Goal: Communication & Community: Answer question/provide support

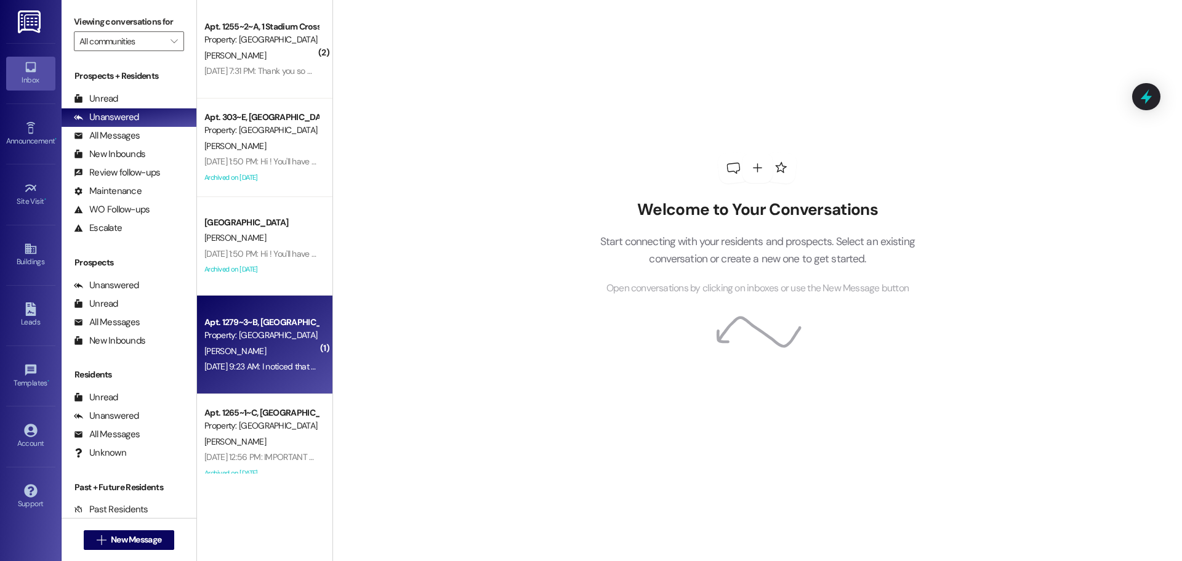
click at [227, 339] on div "Property: [GEOGRAPHIC_DATA]" at bounding box center [261, 335] width 114 height 13
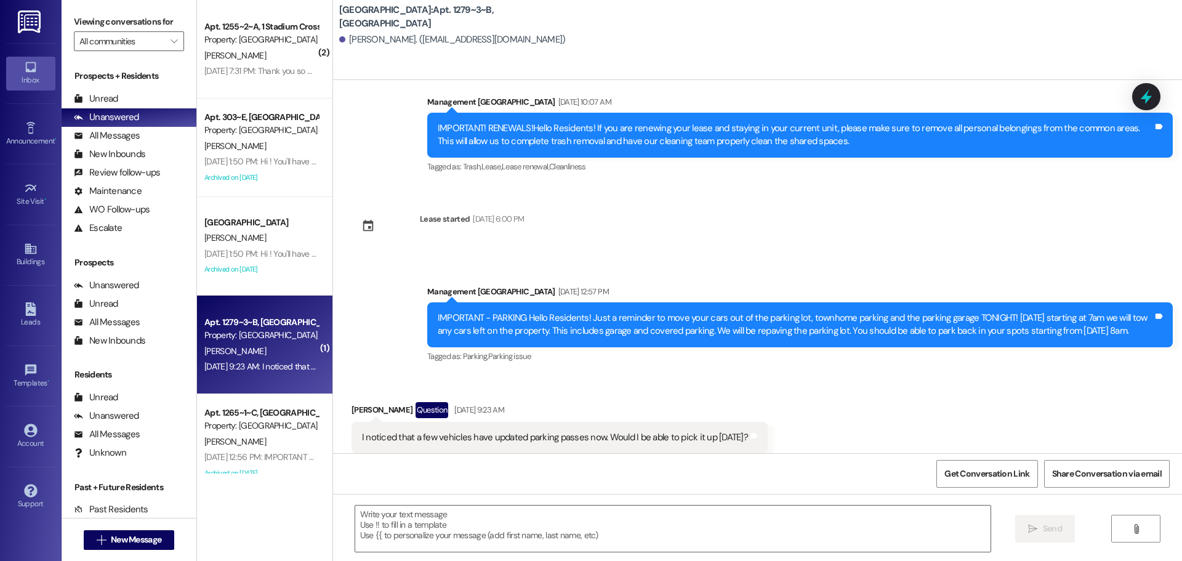
scroll to position [4781, 0]
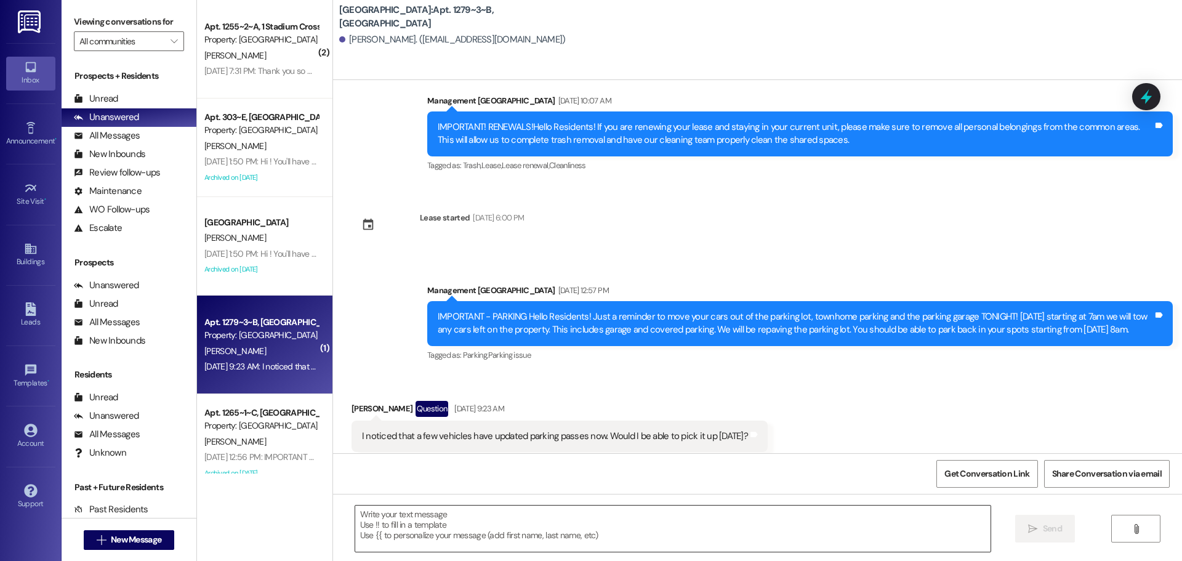
click at [528, 506] on textarea at bounding box center [672, 528] width 635 height 46
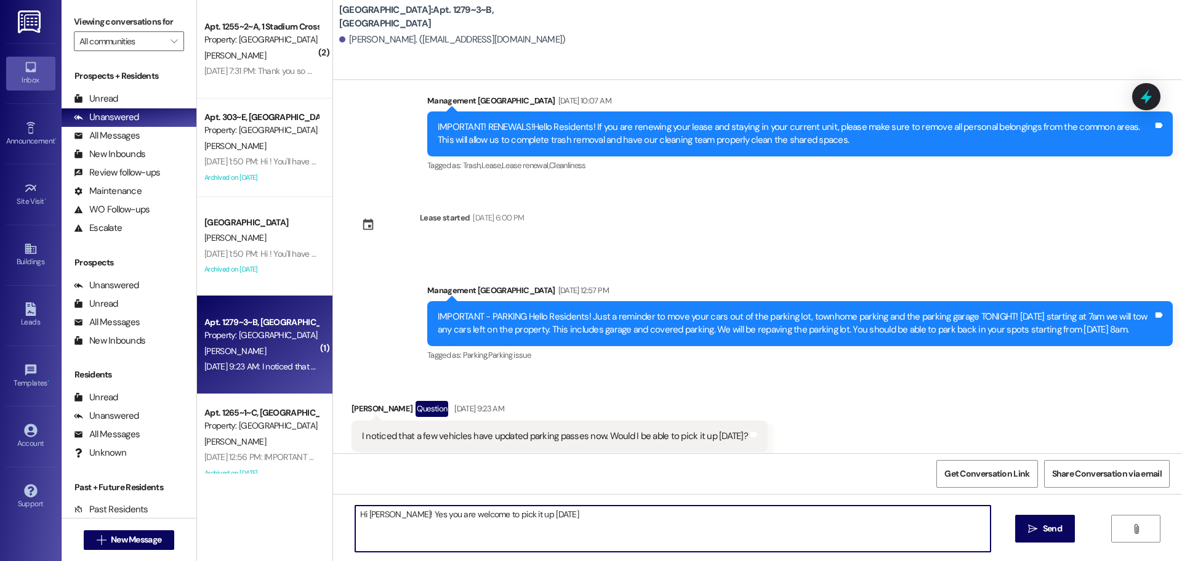
type textarea "Hi [PERSON_NAME]! Yes you are welcome to pick it up [DATE]!"
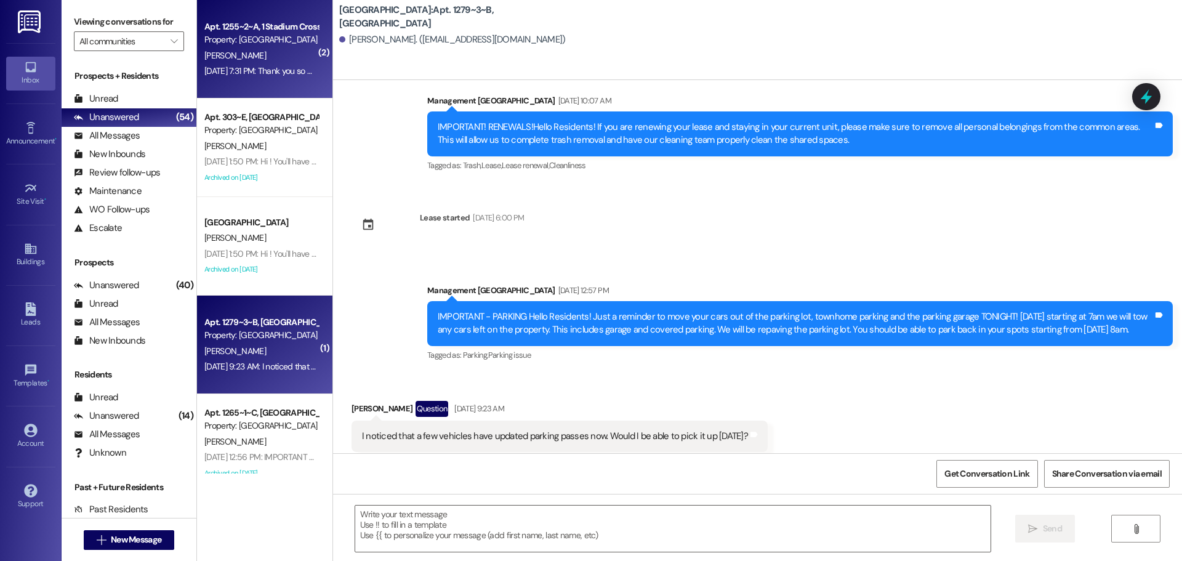
click at [273, 81] on div "Apt. 1255~2~A, 1 Stadium Crossing Property: [GEOGRAPHIC_DATA] [PERSON_NAME] [DA…" at bounding box center [264, 49] width 135 height 98
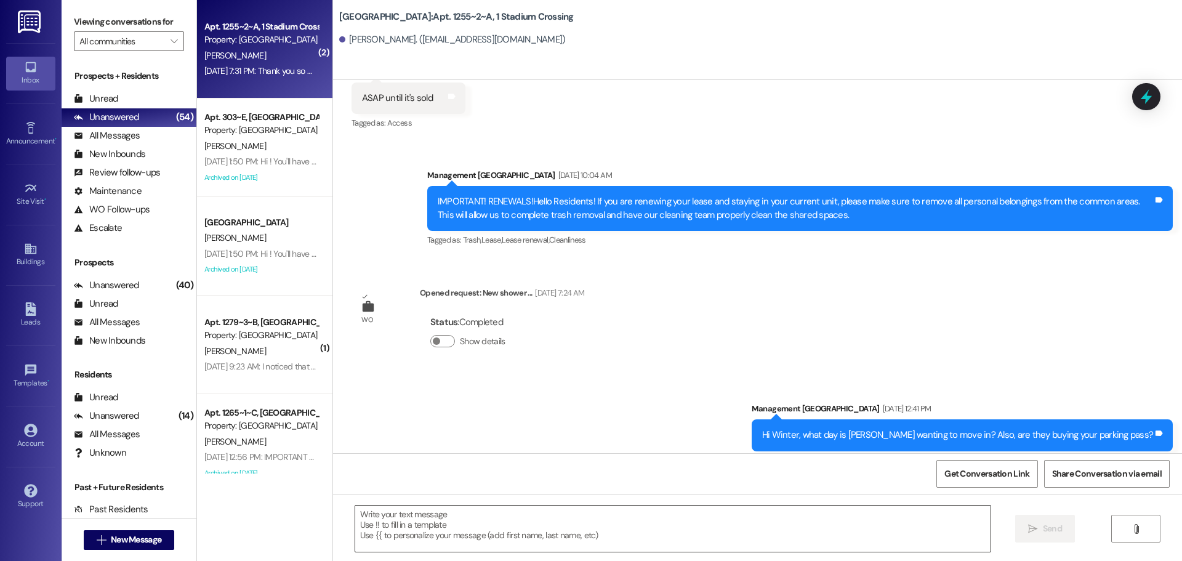
scroll to position [11696, 0]
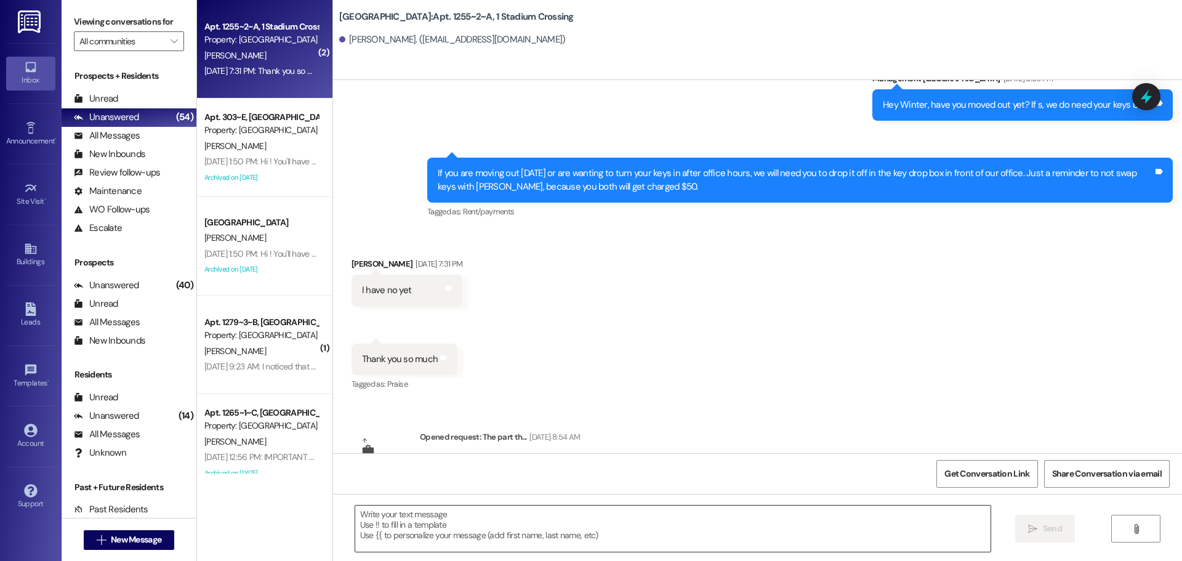
click at [534, 531] on textarea at bounding box center [672, 528] width 635 height 46
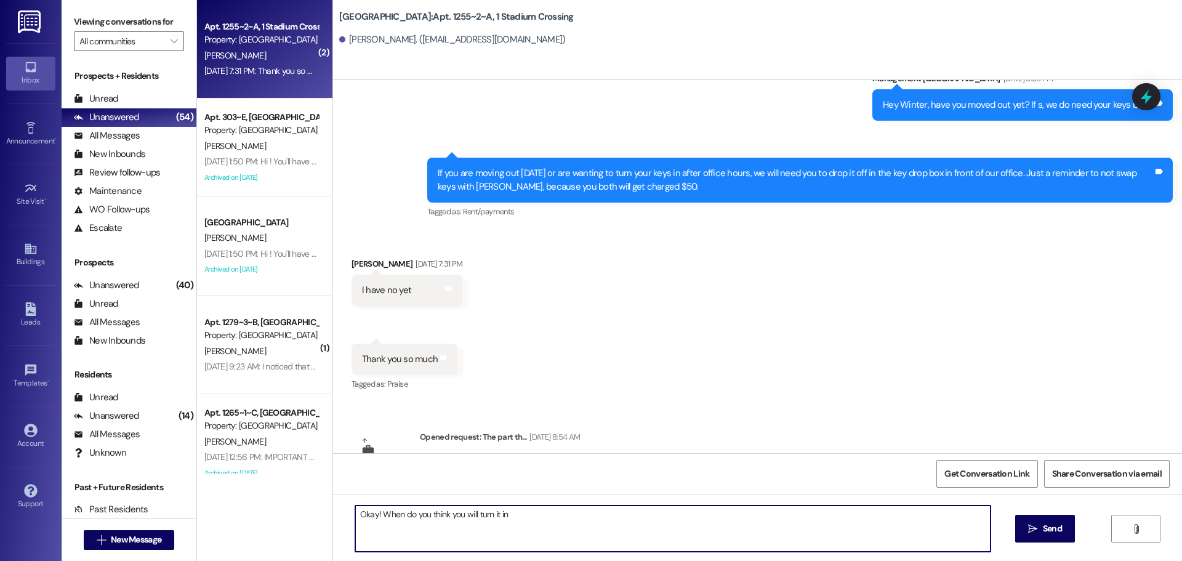
type textarea "Okay! When do you think you will turn it in?"
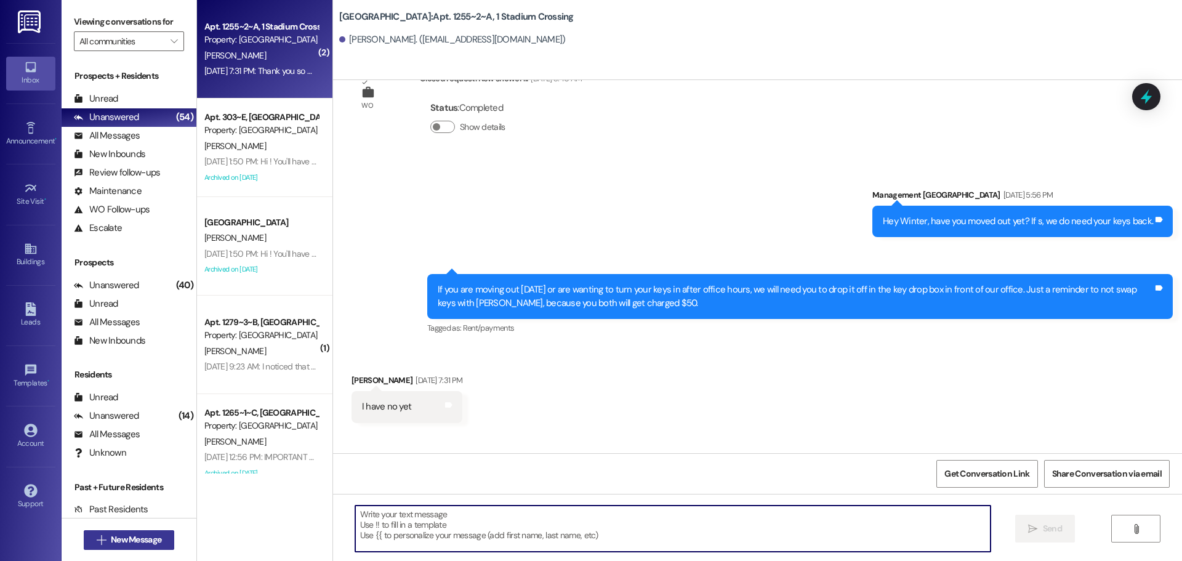
click at [140, 544] on button " New Message" at bounding box center [129, 540] width 91 height 20
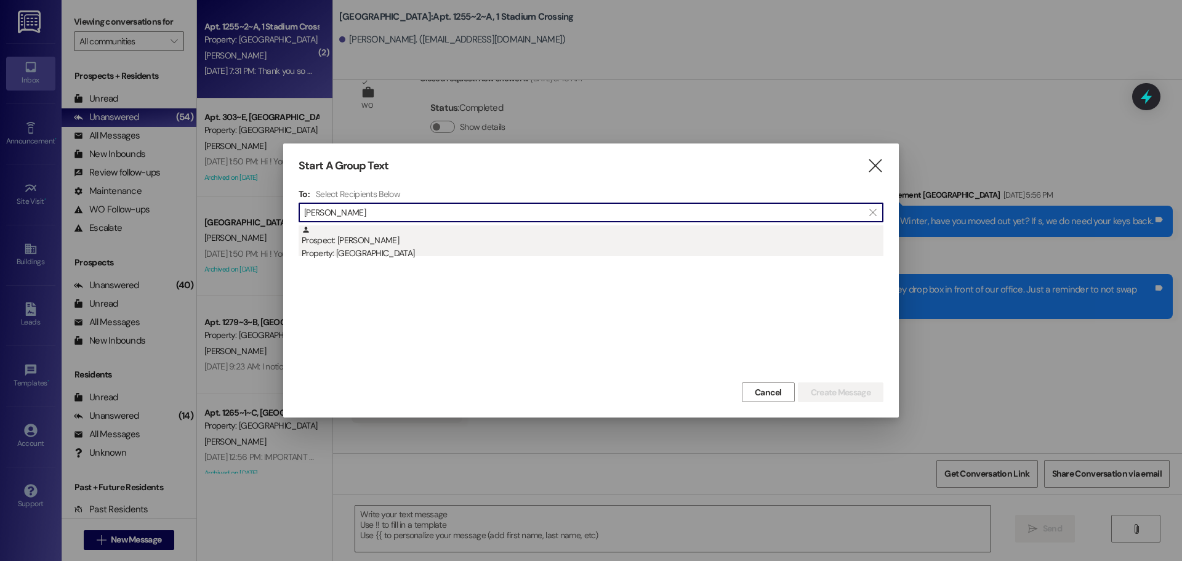
type input "[PERSON_NAME]"
click at [438, 231] on div "Prospect: [PERSON_NAME] Property: [GEOGRAPHIC_DATA]" at bounding box center [593, 242] width 582 height 35
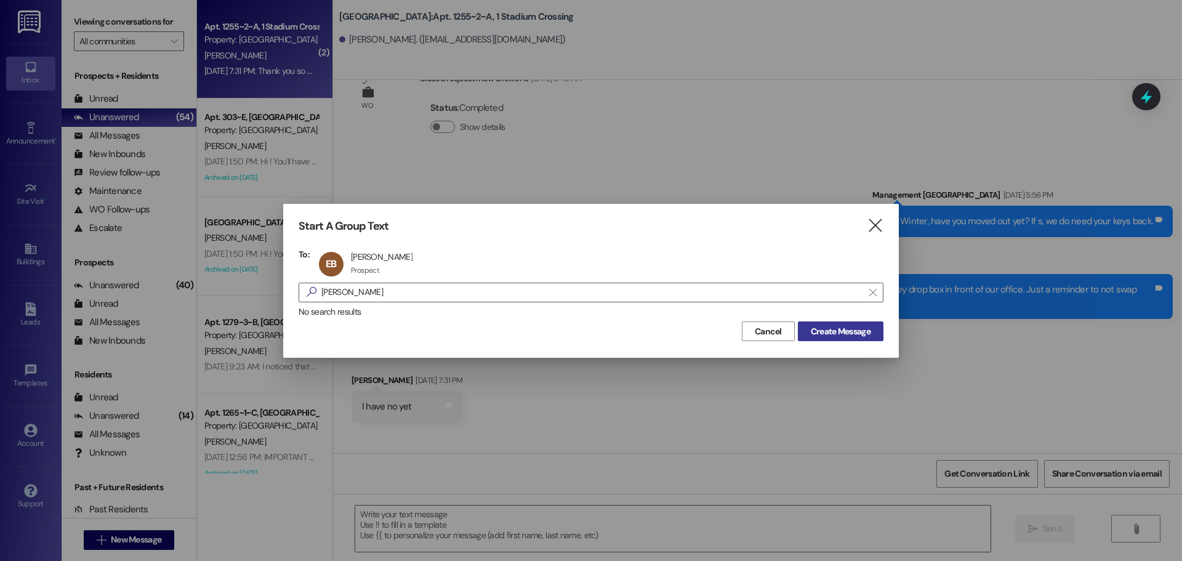
click at [829, 340] on button "Create Message" at bounding box center [841, 331] width 86 height 20
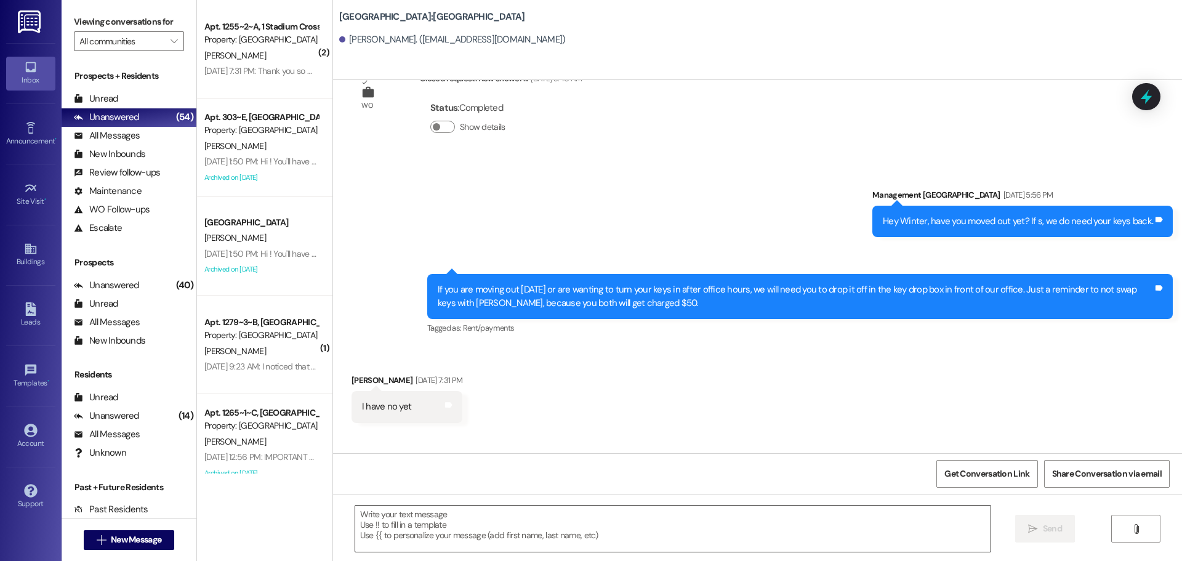
scroll to position [819, 0]
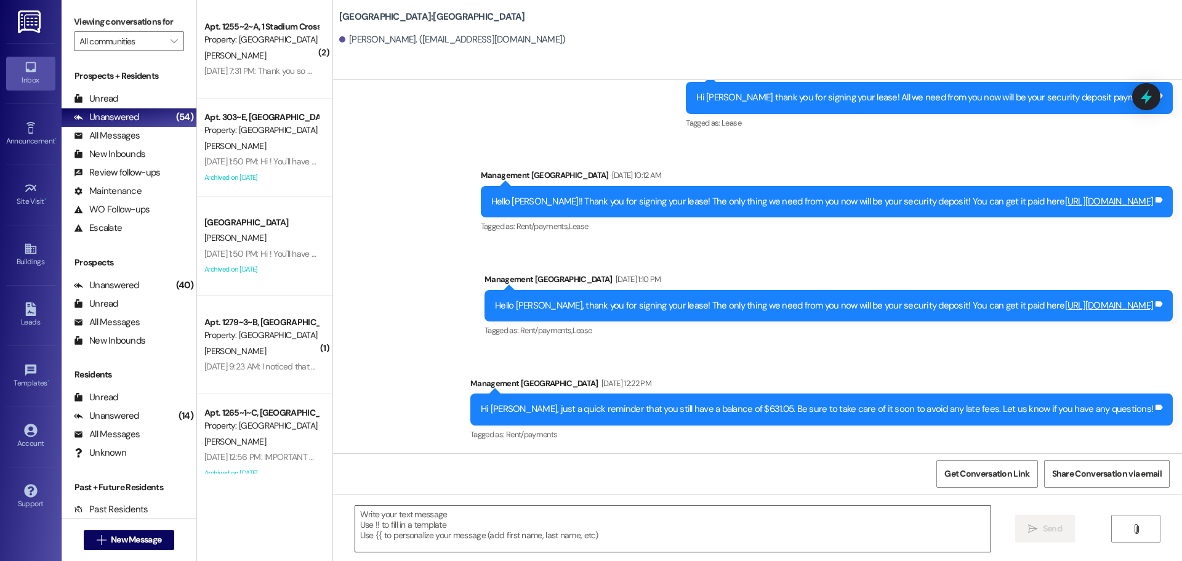
click at [674, 524] on textarea at bounding box center [672, 528] width 635 height 46
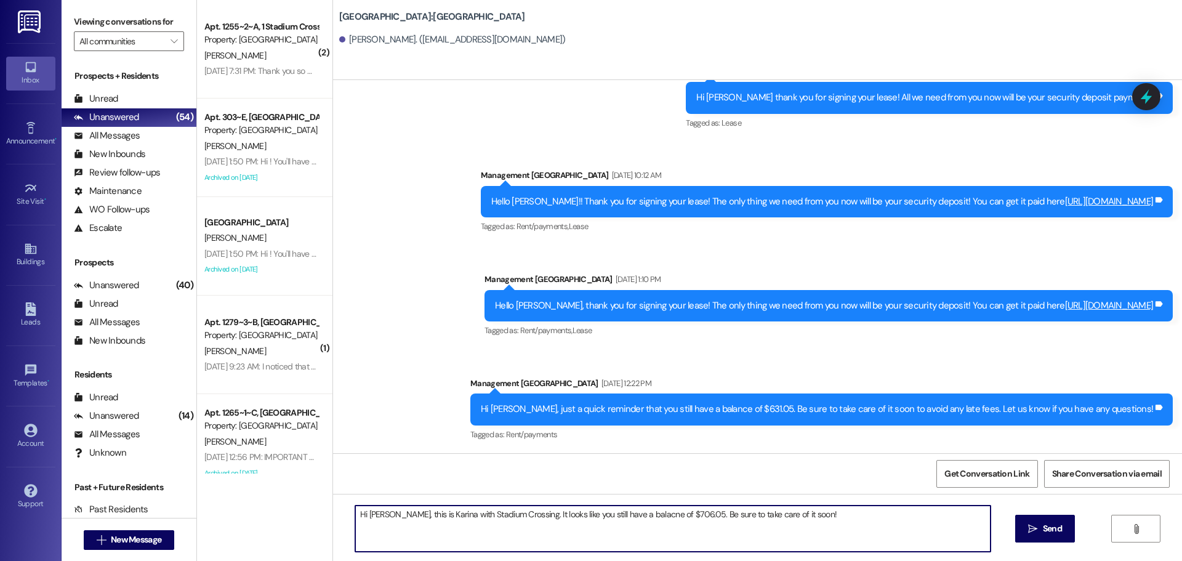
click at [610, 506] on textarea "Hi [PERSON_NAME], this is Karina with Stadium Crossing. It looks like you still…" at bounding box center [672, 528] width 635 height 46
click at [839, 513] on textarea "Hi [PERSON_NAME], this is Karina with Stadium Crossing. It looks like you still…" at bounding box center [672, 528] width 635 height 46
drag, startPoint x: 672, startPoint y: 513, endPoint x: 815, endPoint y: 526, distance: 144.0
click at [815, 526] on textarea "Hi [PERSON_NAME], this is Karina with Stadium Crossing. It looks like you still…" at bounding box center [672, 528] width 635 height 46
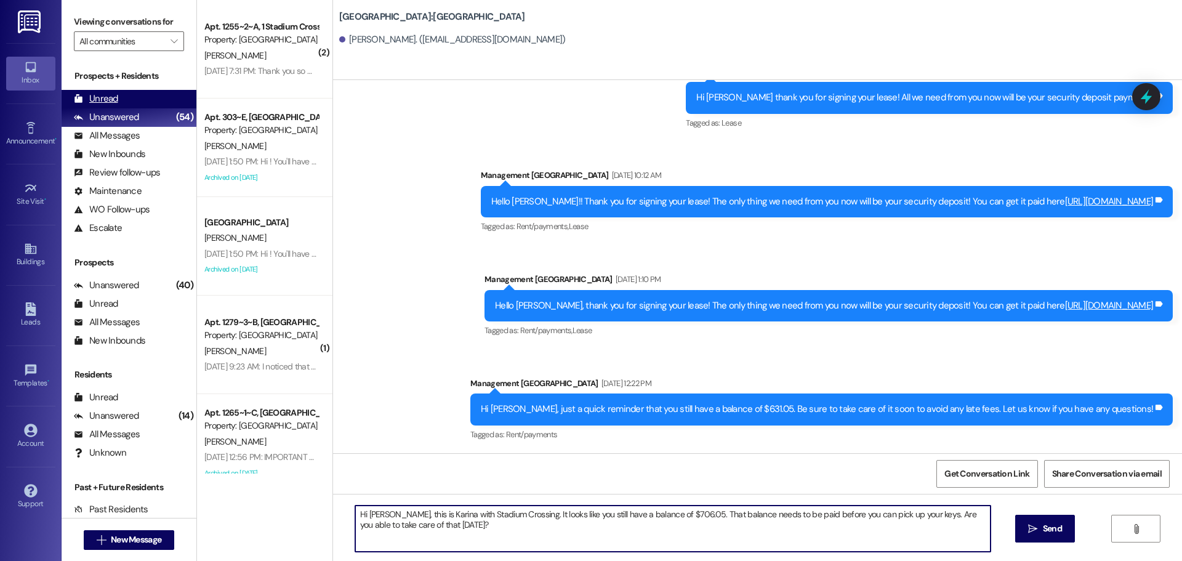
type textarea "Hi [PERSON_NAME], this is Karina with Stadium Crossing. It looks like you still…"
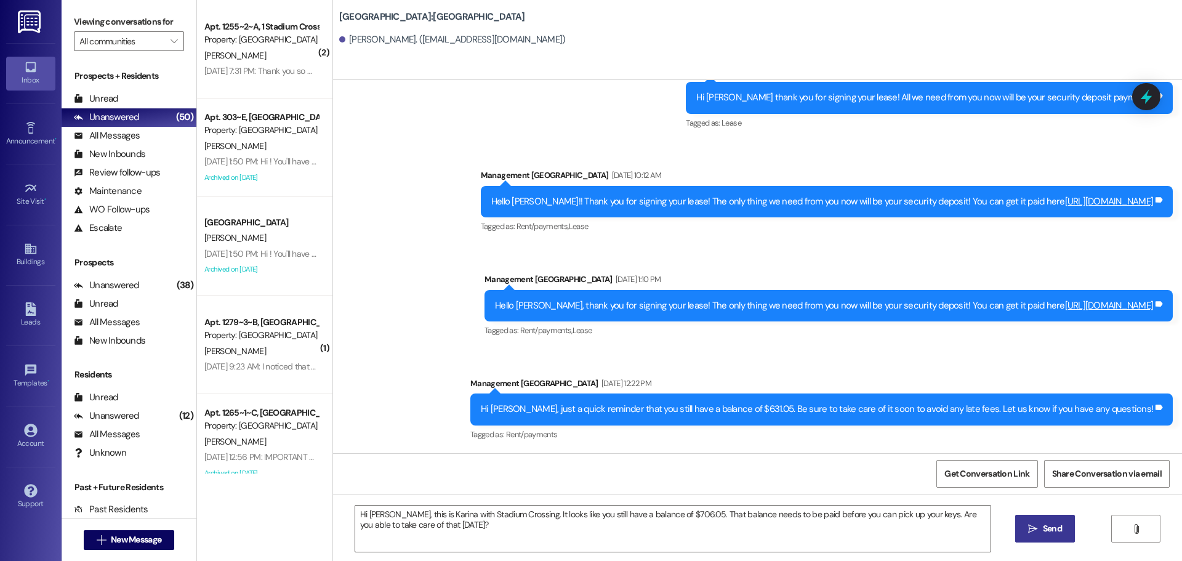
click at [1032, 529] on icon "" at bounding box center [1032, 529] width 9 height 10
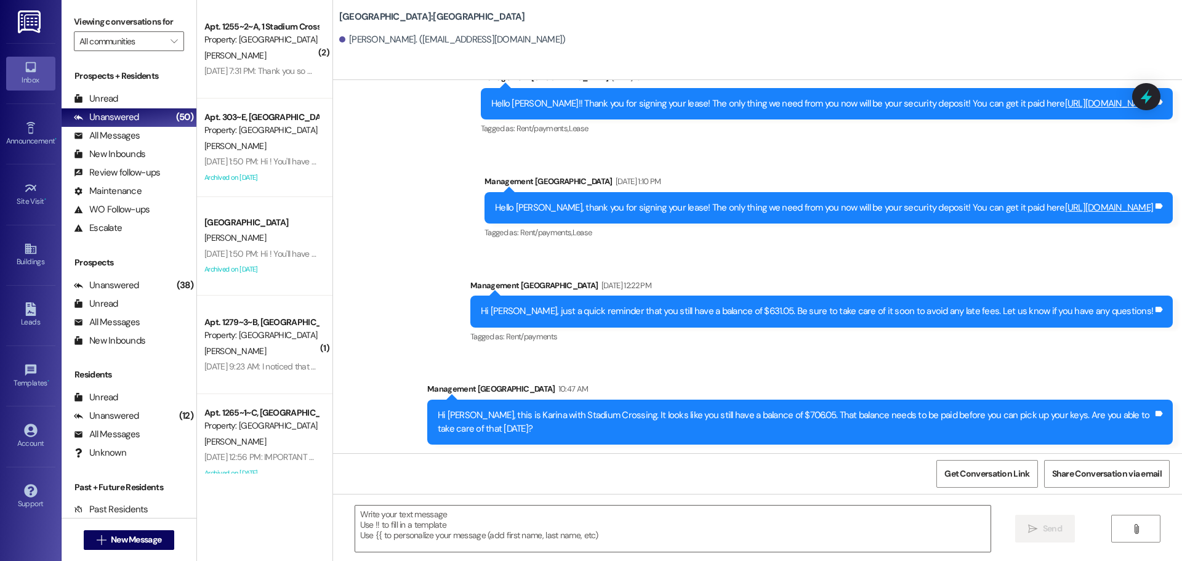
scroll to position [918, 0]
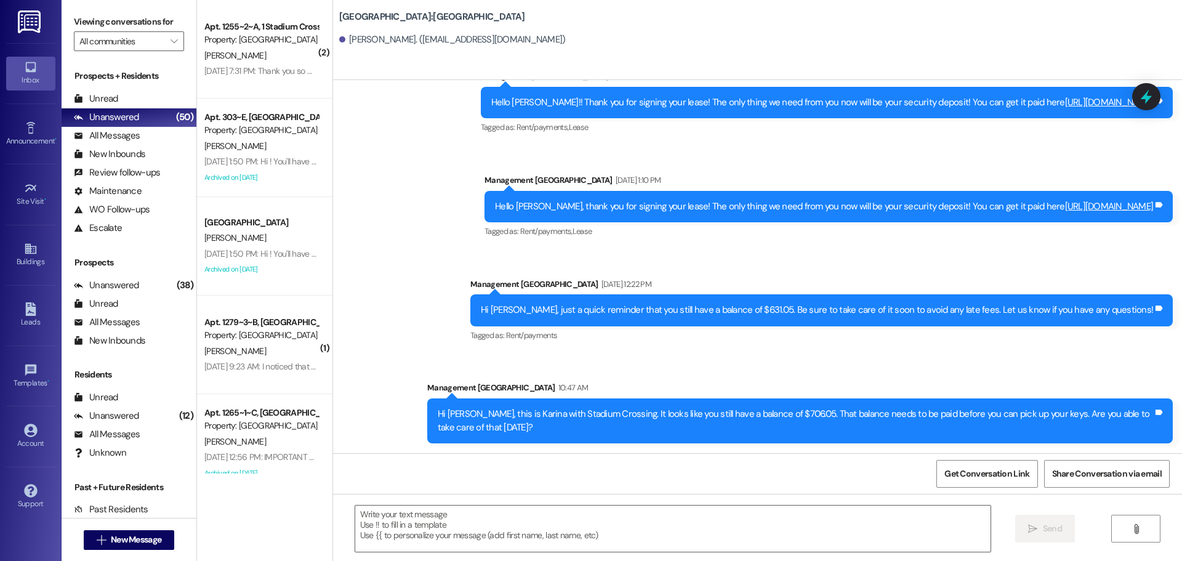
click at [875, 409] on div "Hi [PERSON_NAME], this is Karina with Stadium Crossing. It looks like you still…" at bounding box center [795, 420] width 715 height 26
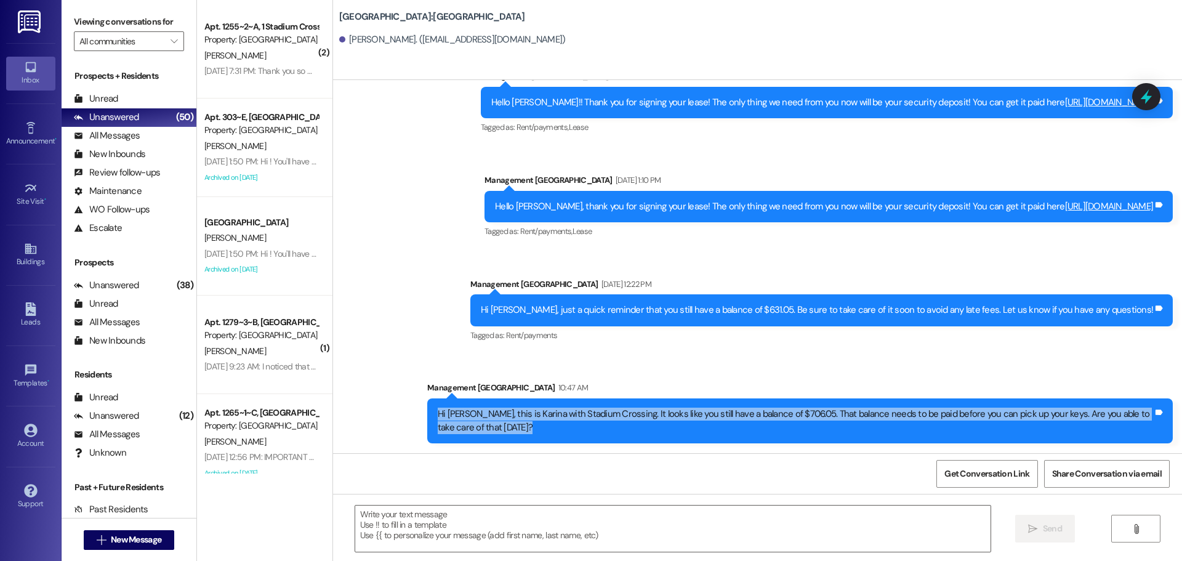
click at [875, 409] on div "Hi [PERSON_NAME], this is Karina with Stadium Crossing. It looks like you still…" at bounding box center [795, 420] width 715 height 26
copy div "Hi [PERSON_NAME], this is Karina with Stadium Crossing. It looks like you still…"
click at [147, 532] on button " New Message" at bounding box center [129, 540] width 91 height 20
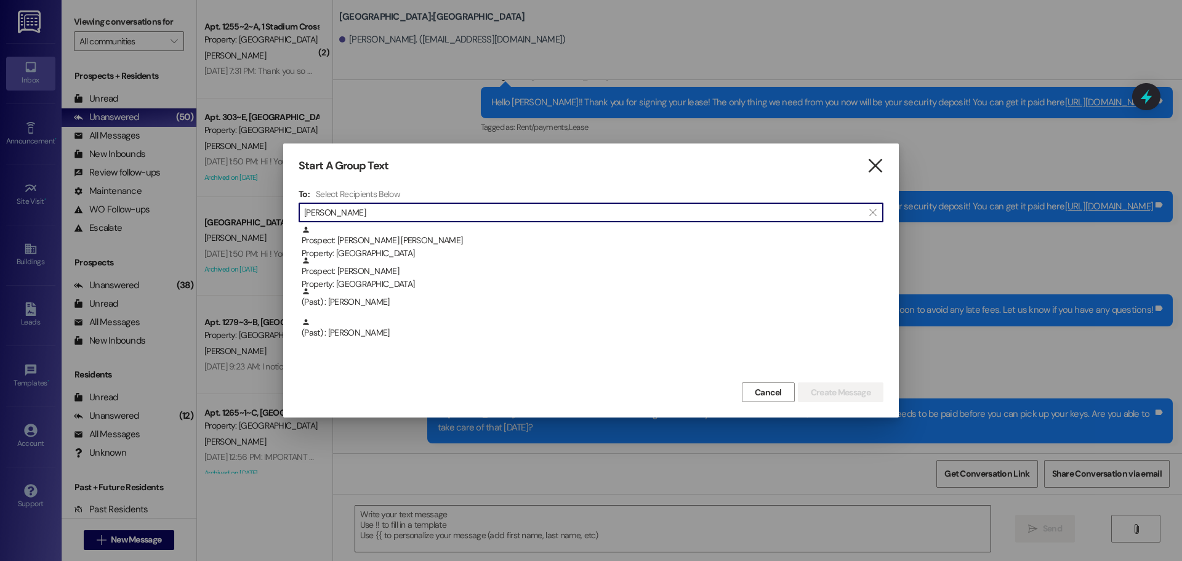
type input "[PERSON_NAME]"
click at [878, 172] on icon "" at bounding box center [875, 165] width 17 height 13
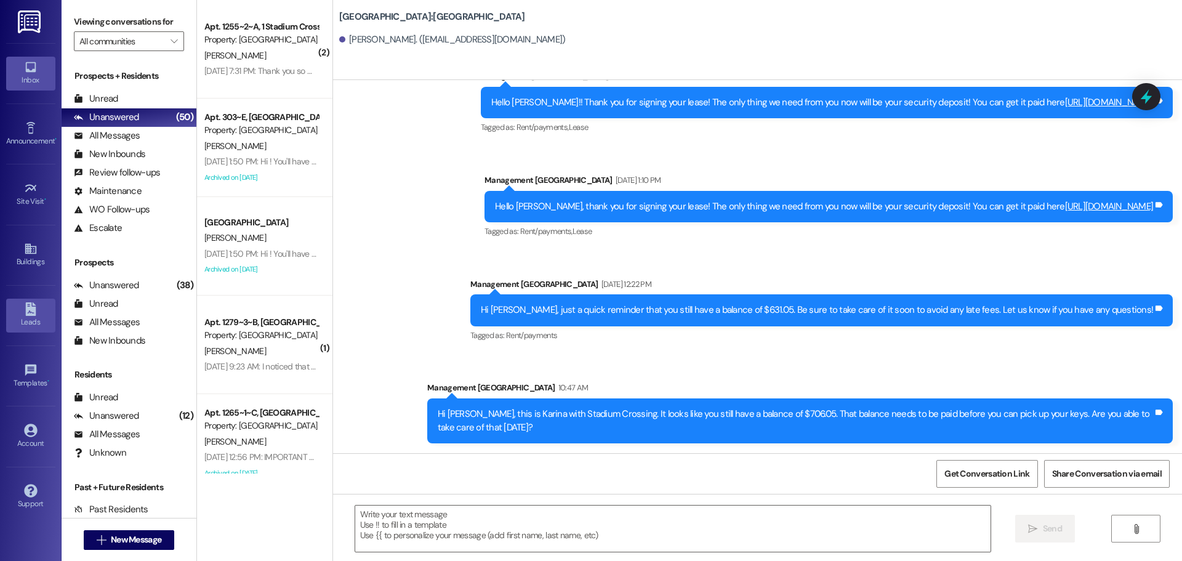
click at [32, 328] on div "Leads" at bounding box center [31, 322] width 62 height 12
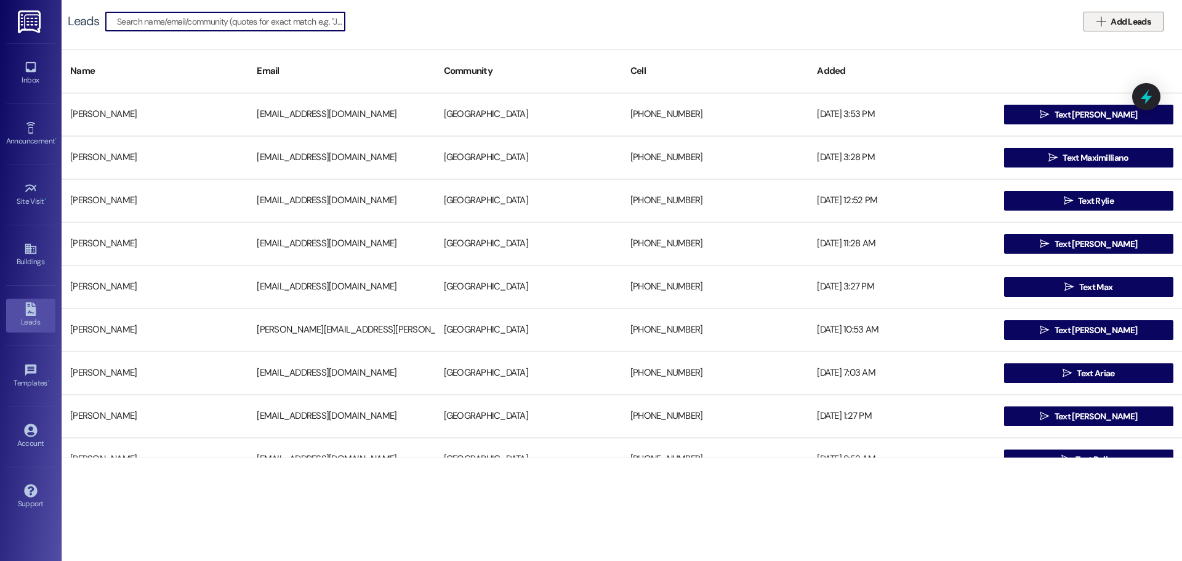
click at [1111, 28] on button " Add Leads" at bounding box center [1123, 22] width 80 height 20
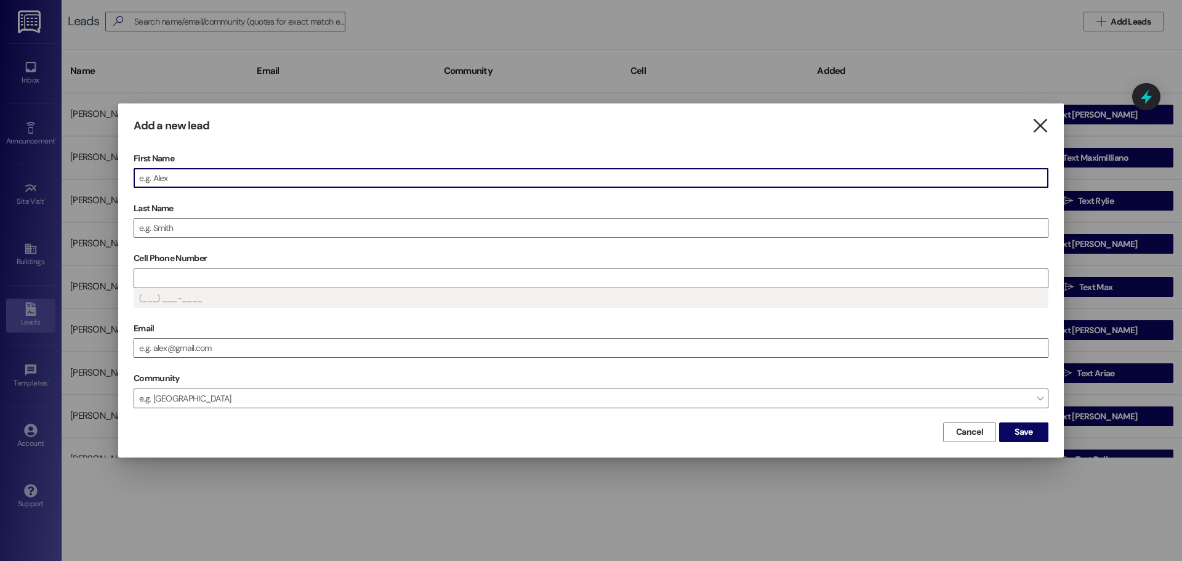
click at [1033, 124] on icon "" at bounding box center [1040, 125] width 17 height 13
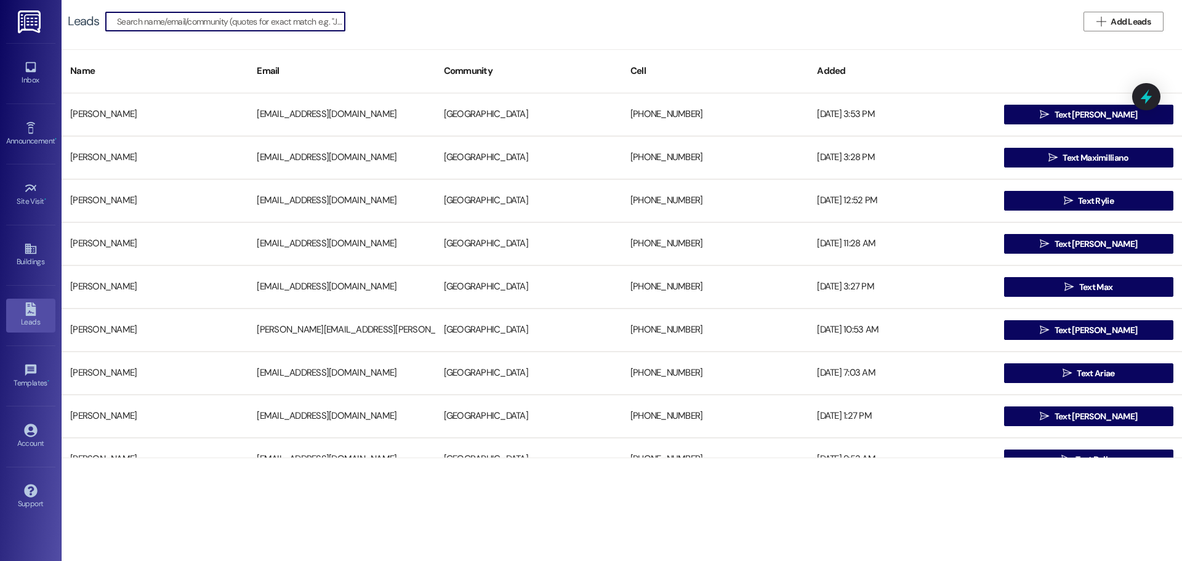
click at [270, 22] on input at bounding box center [231, 21] width 228 height 17
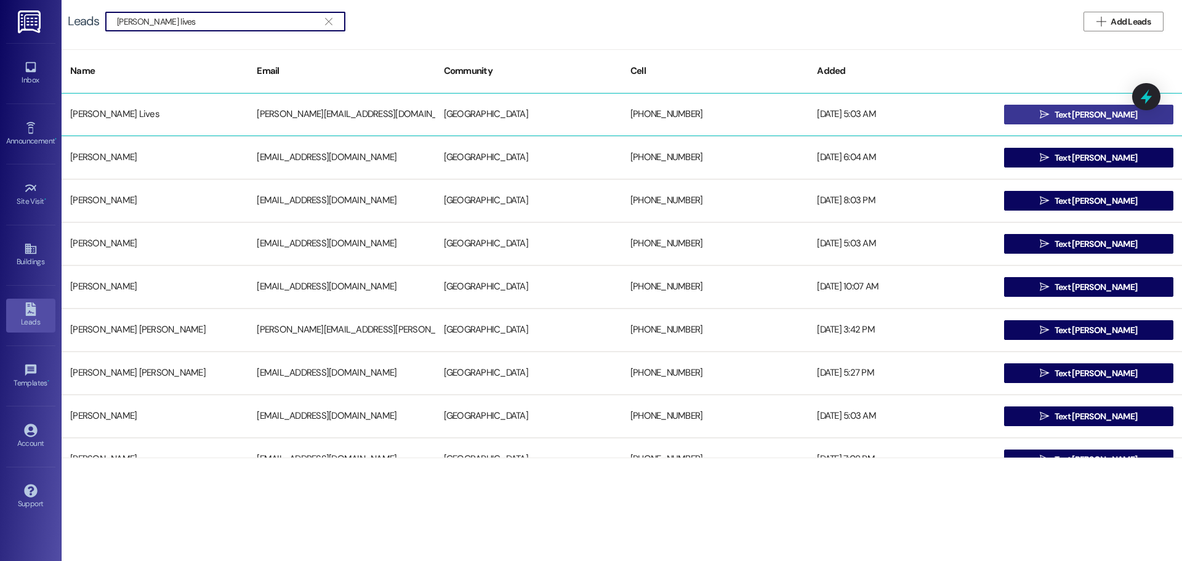
type input "[PERSON_NAME] lives"
click at [1069, 111] on span "Text [PERSON_NAME]" at bounding box center [1095, 114] width 82 height 13
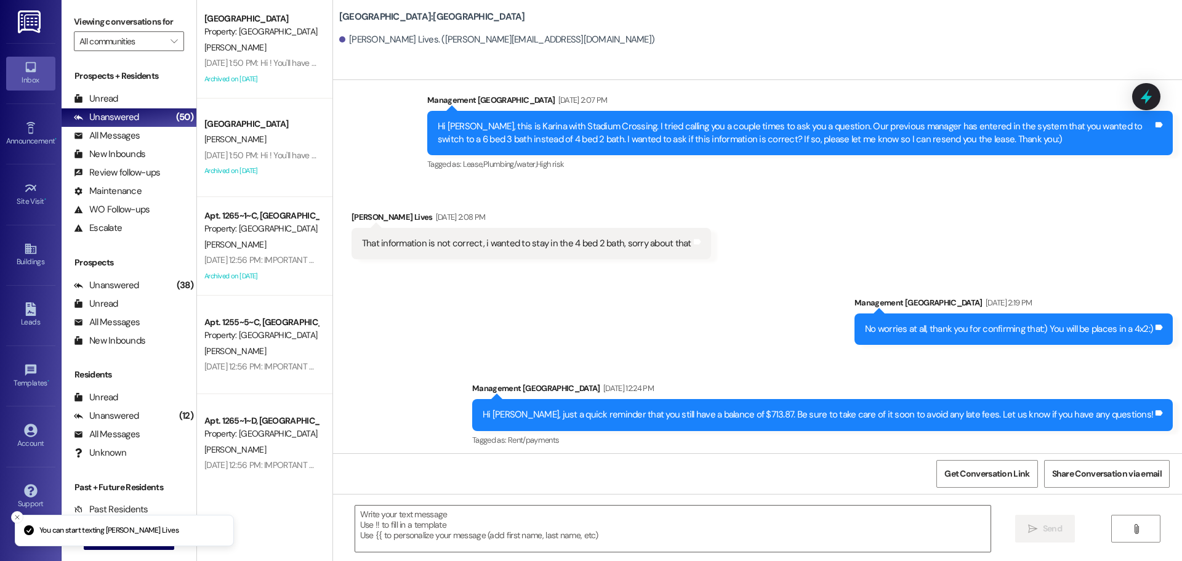
scroll to position [1277, 0]
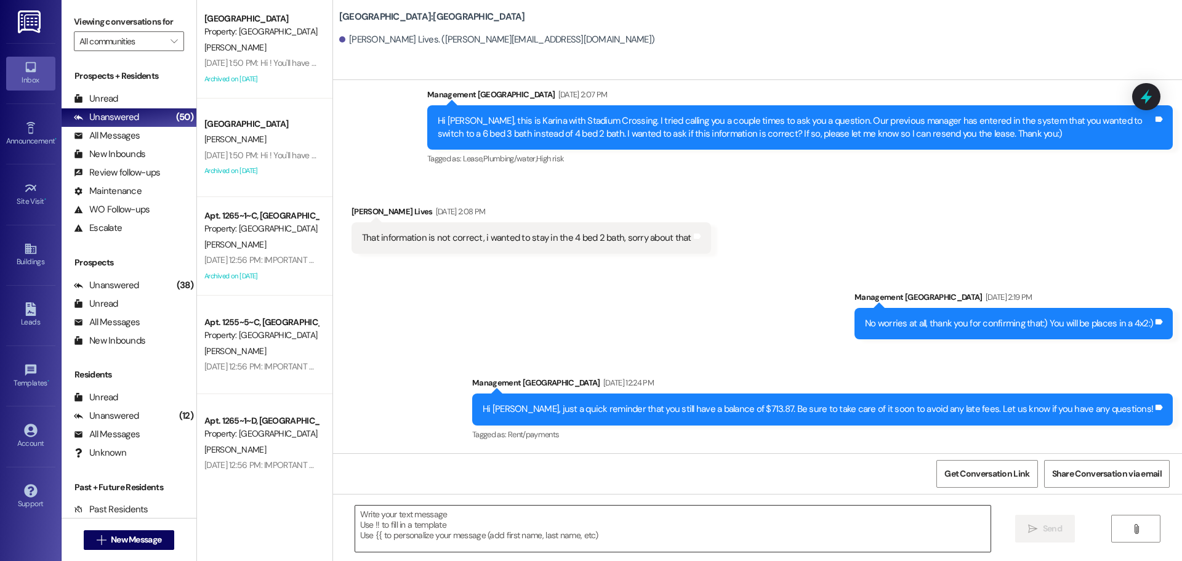
click at [490, 521] on textarea at bounding box center [672, 528] width 635 height 46
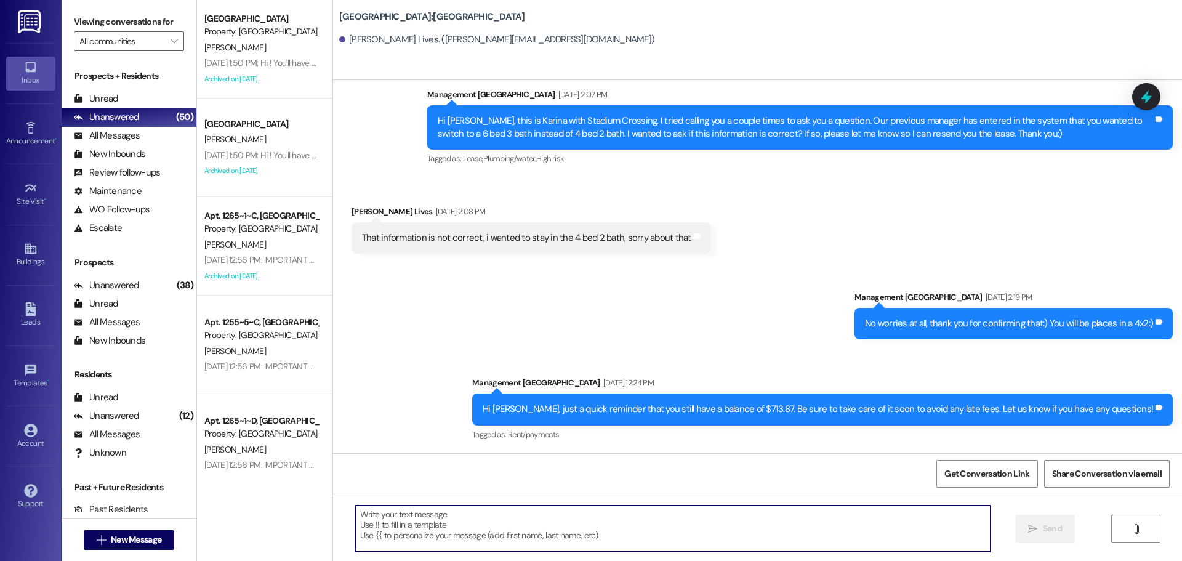
paste textarea "Hi [PERSON_NAME], this is Karina with Stadium Crossing. It looks like you still…"
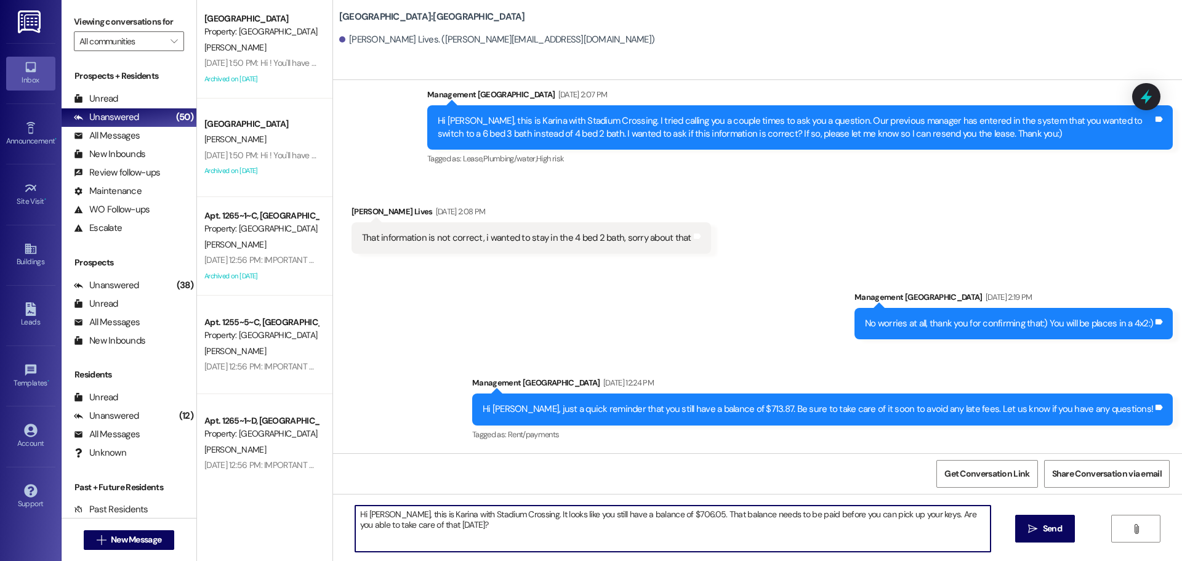
click at [369, 513] on textarea "Hi [PERSON_NAME], this is Karina with Stadium Crossing. It looks like you still…" at bounding box center [672, 528] width 635 height 46
click at [660, 513] on textarea "Hi [PERSON_NAME], this is Karina with Stadium Crossing. It looks like you still…" at bounding box center [672, 528] width 635 height 46
click at [660, 514] on textarea "Hi [PERSON_NAME], this is Karina with Stadium Crossing. It looks like you still…" at bounding box center [672, 528] width 635 height 46
type textarea "Hi [PERSON_NAME], this is Karina with Stadium Crossing. It looks like you still…"
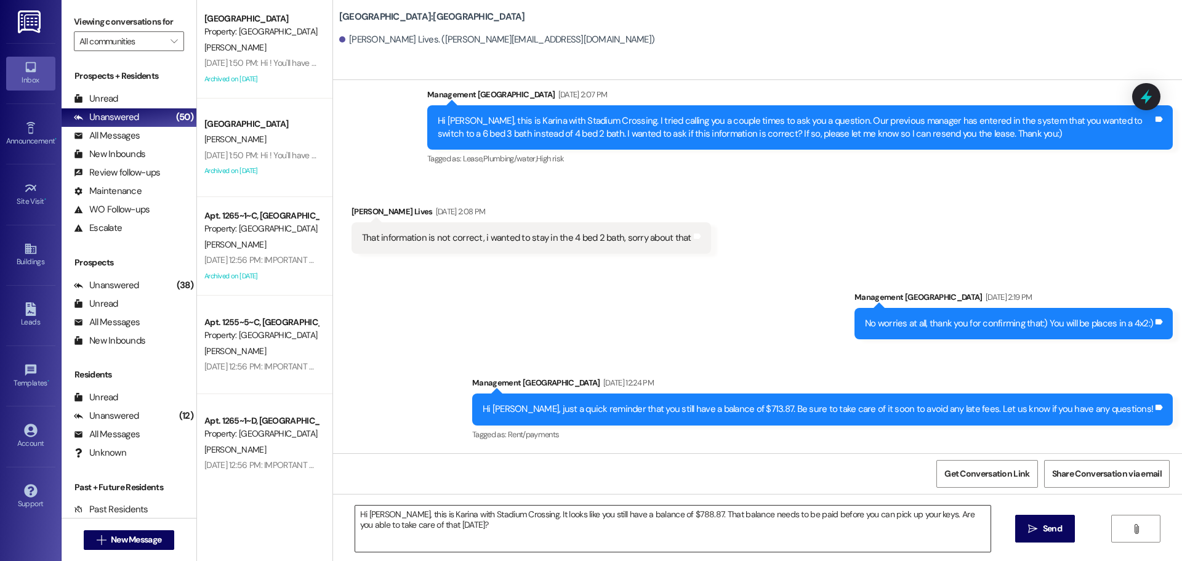
click at [454, 531] on textarea "Hi [PERSON_NAME], this is Karina with Stadium Crossing. It looks like you still…" at bounding box center [672, 528] width 635 height 46
click at [1054, 529] on span "Send" at bounding box center [1052, 528] width 19 height 13
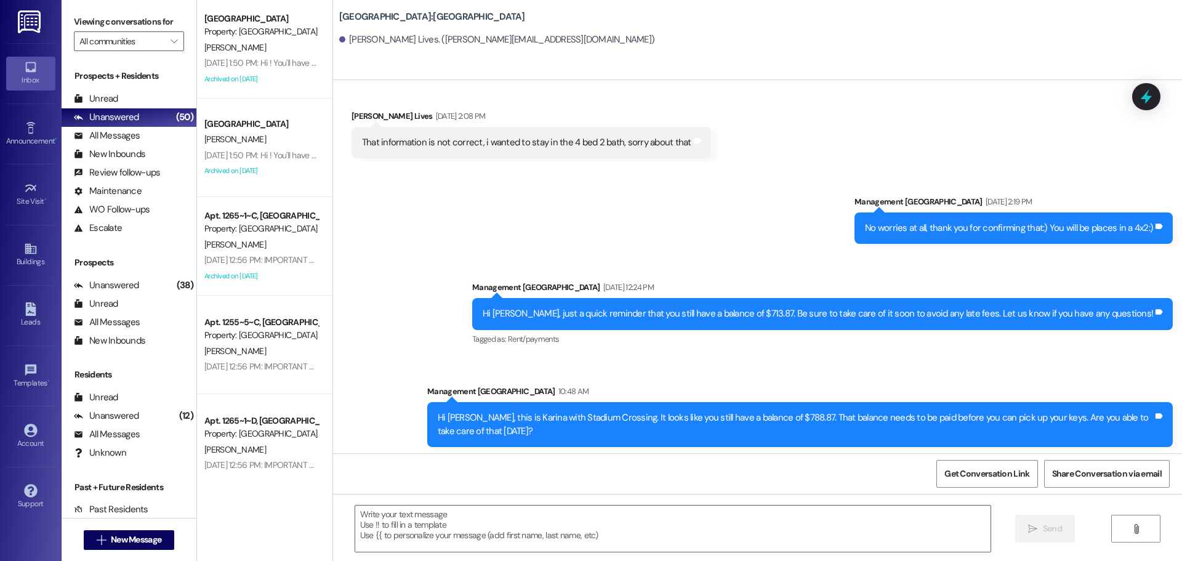
scroll to position [1376, 0]
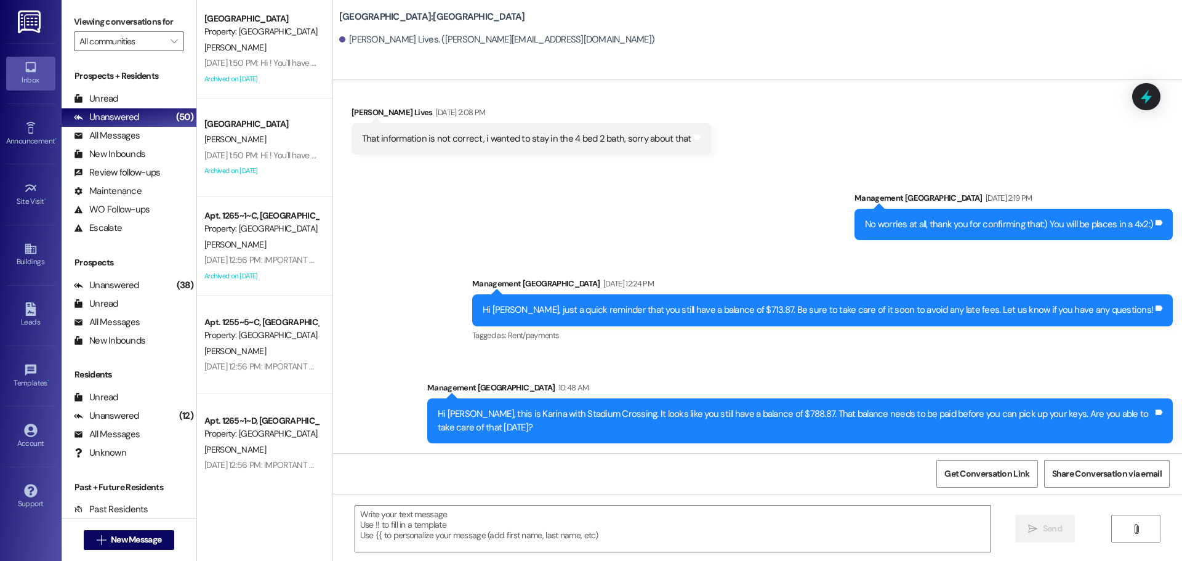
click at [576, 412] on div "Hi [PERSON_NAME], this is Karina with Stadium Crossing. It looks like you still…" at bounding box center [795, 420] width 715 height 26
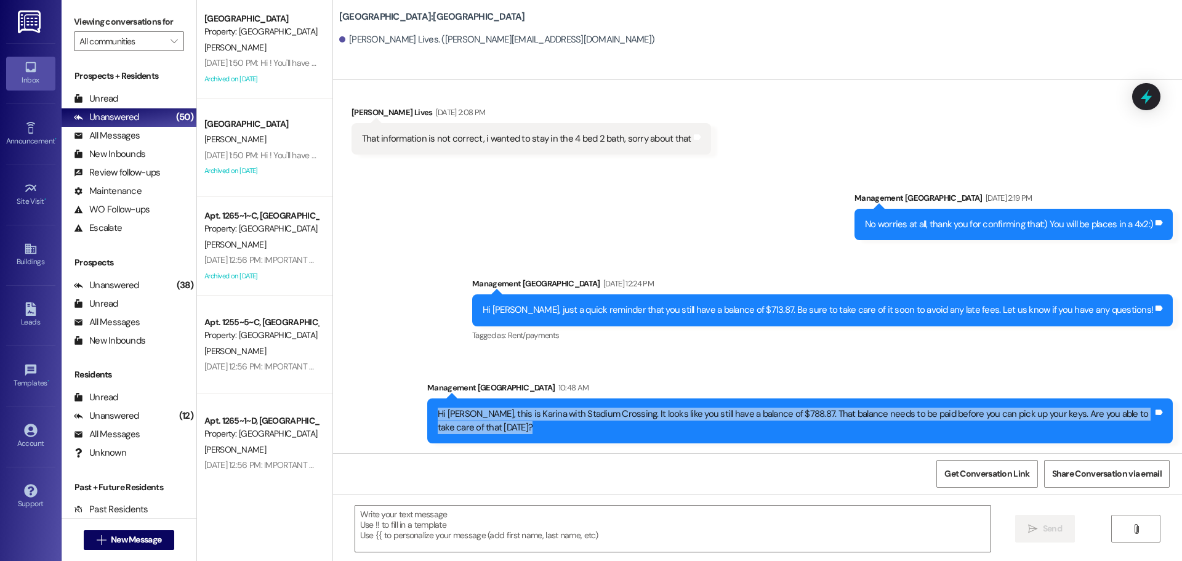
click at [576, 412] on div "Hi [PERSON_NAME], this is Karina with Stadium Crossing. It looks like you still…" at bounding box center [795, 420] width 715 height 26
drag, startPoint x: 576, startPoint y: 412, endPoint x: 706, endPoint y: 419, distance: 130.0
click at [706, 419] on div "Hi [PERSON_NAME], this is Karina with Stadium Crossing. It looks like you still…" at bounding box center [795, 420] width 715 height 26
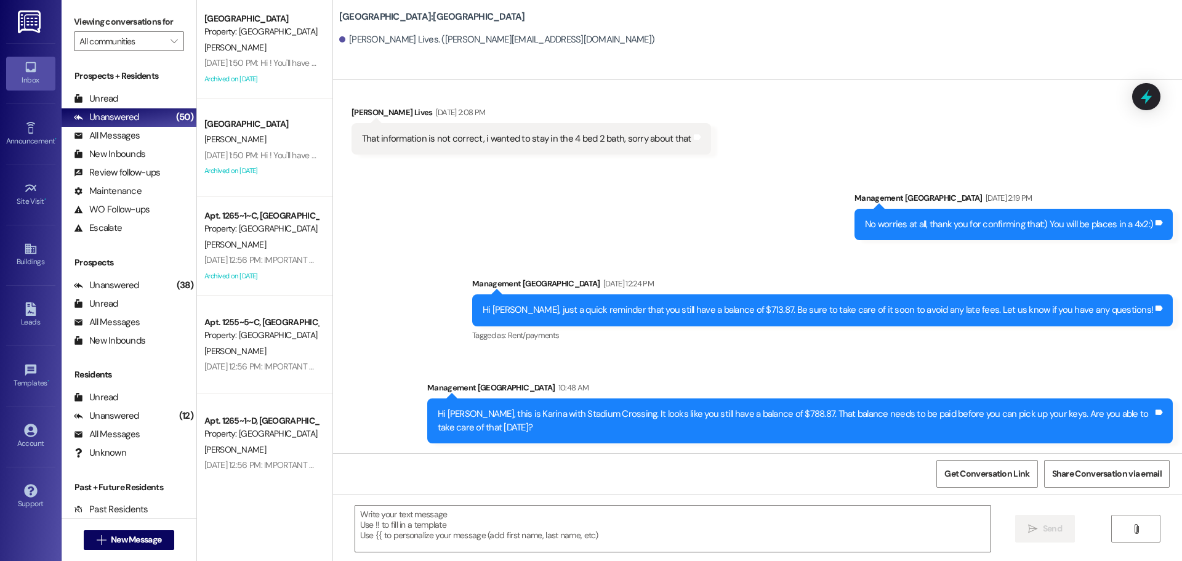
click at [656, 413] on div "Hi [PERSON_NAME], this is Karina with Stadium Crossing. It looks like you still…" at bounding box center [795, 420] width 715 height 26
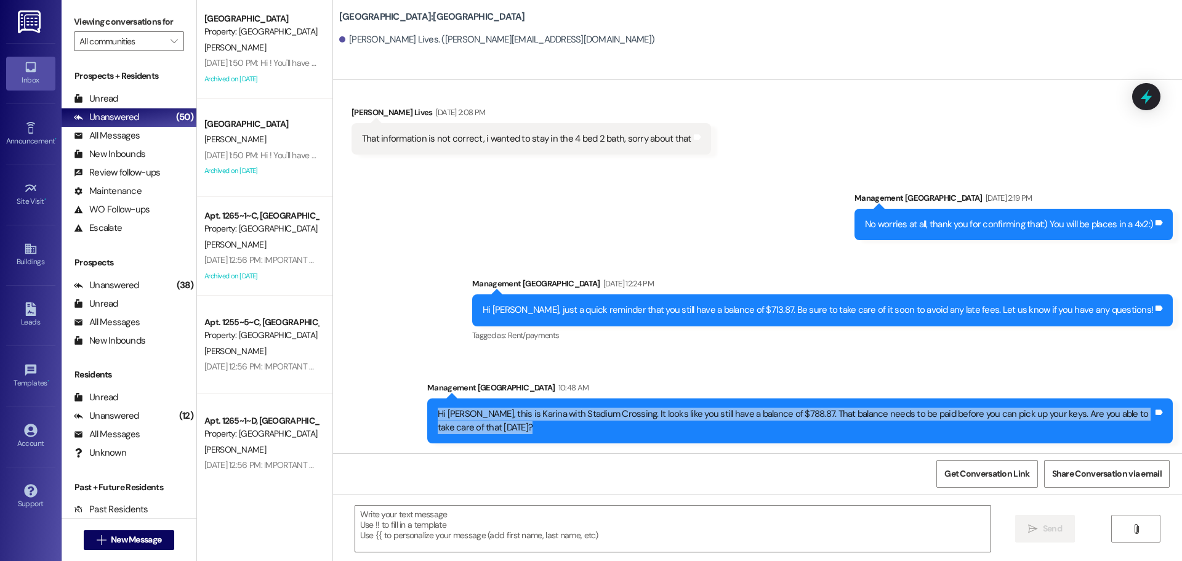
click at [656, 413] on div "Hi [PERSON_NAME], this is Karina with Stadium Crossing. It looks like you still…" at bounding box center [795, 420] width 715 height 26
copy div "Hi [PERSON_NAME], this is Karina with Stadium Crossing. It looks like you still…"
click at [97, 537] on icon "" at bounding box center [101, 540] width 9 height 10
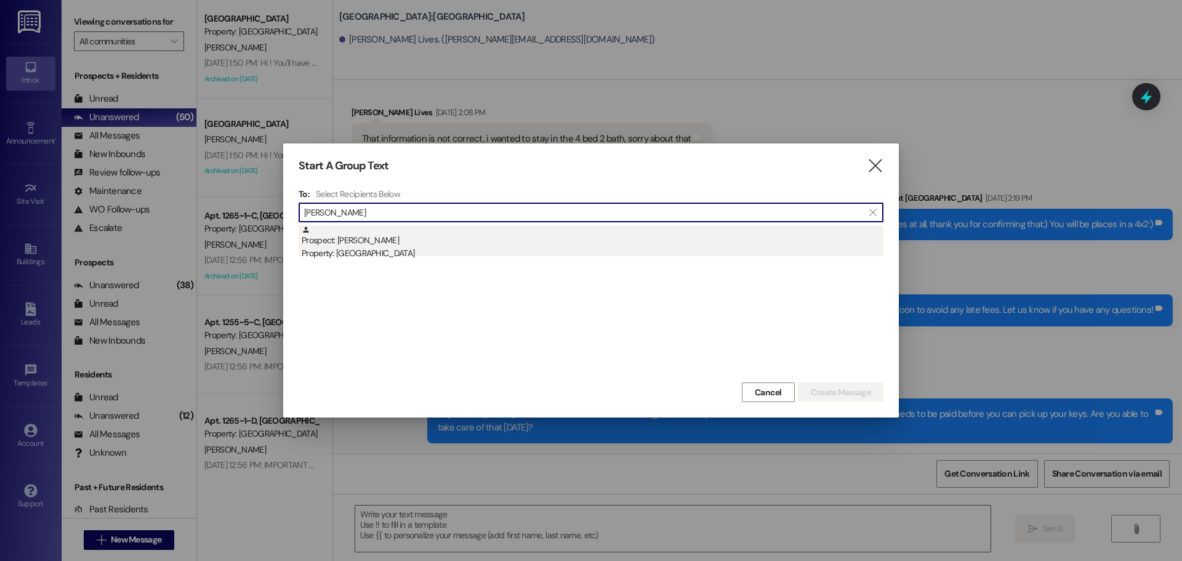
type input "[PERSON_NAME]"
click at [383, 245] on div "Prospect: [PERSON_NAME] Property: [GEOGRAPHIC_DATA]" at bounding box center [593, 242] width 582 height 35
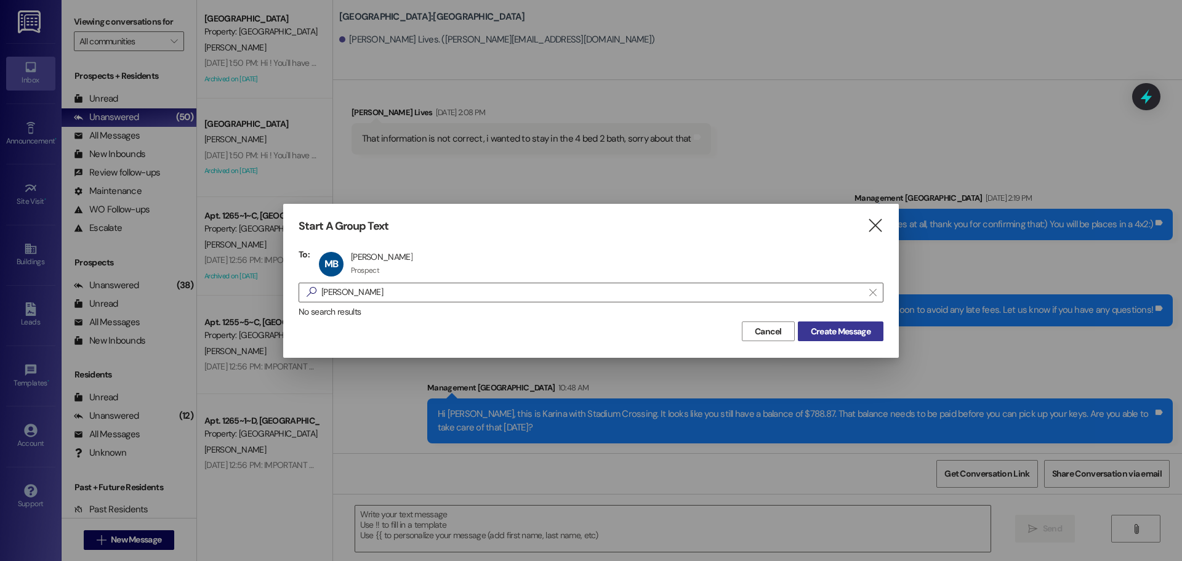
click at [818, 329] on span "Create Message" at bounding box center [841, 331] width 60 height 13
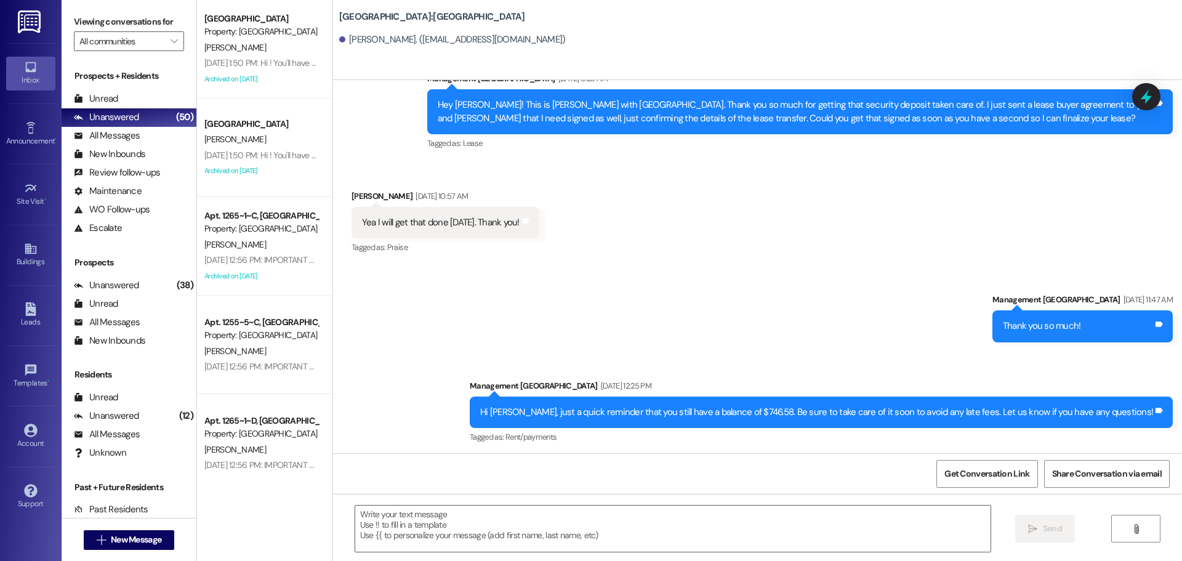
scroll to position [2104, 0]
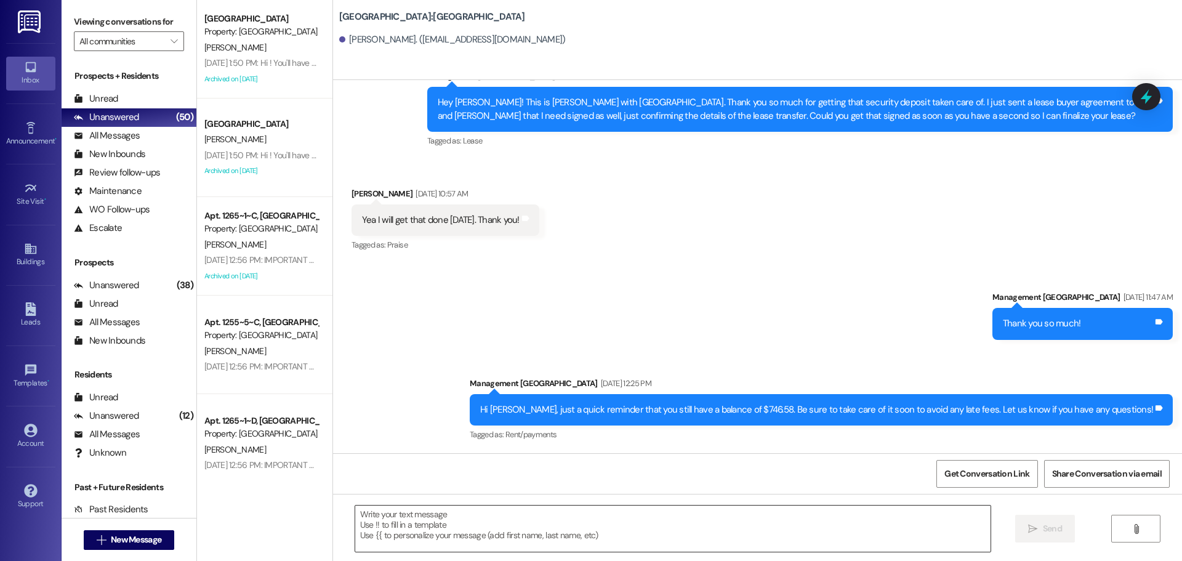
click at [561, 523] on textarea at bounding box center [672, 528] width 635 height 46
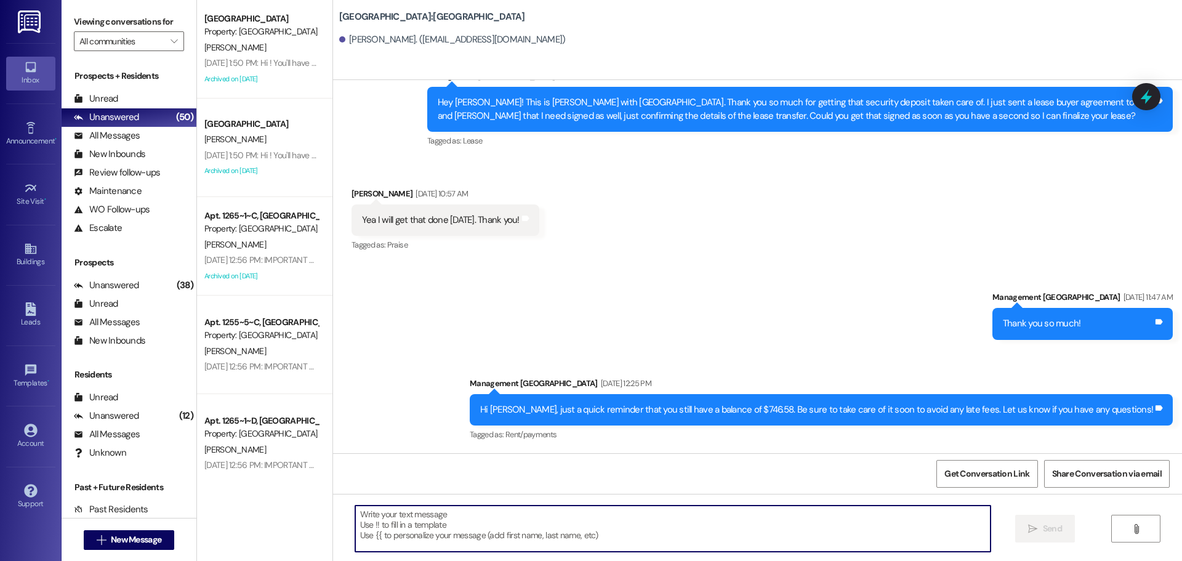
paste textarea "Hi [PERSON_NAME], this is Karina with Stadium Crossing. It looks like you still…"
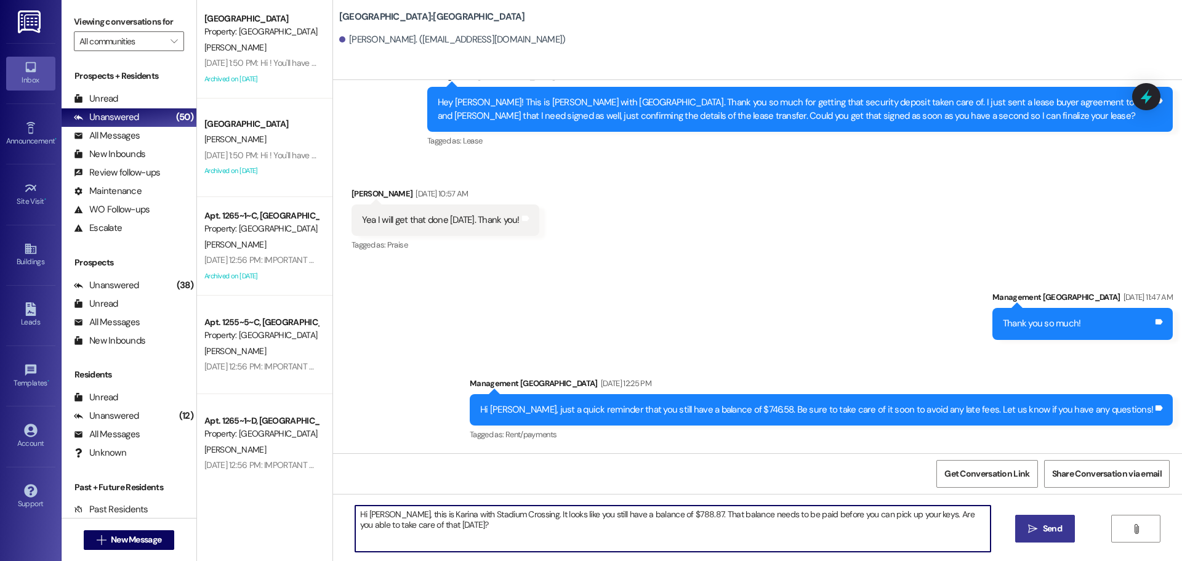
click at [378, 511] on textarea "Hi [PERSON_NAME], this is Karina with Stadium Crossing. It looks like you still…" at bounding box center [672, 528] width 635 height 46
click at [667, 515] on textarea "Hi [PERSON_NAME], this is Karina with Stadium Crossing. It looks like you still…" at bounding box center [672, 528] width 635 height 46
click at [516, 545] on textarea "Hi [PERSON_NAME], this is Karina with Stadium Crossing. It looks like you still…" at bounding box center [672, 528] width 635 height 46
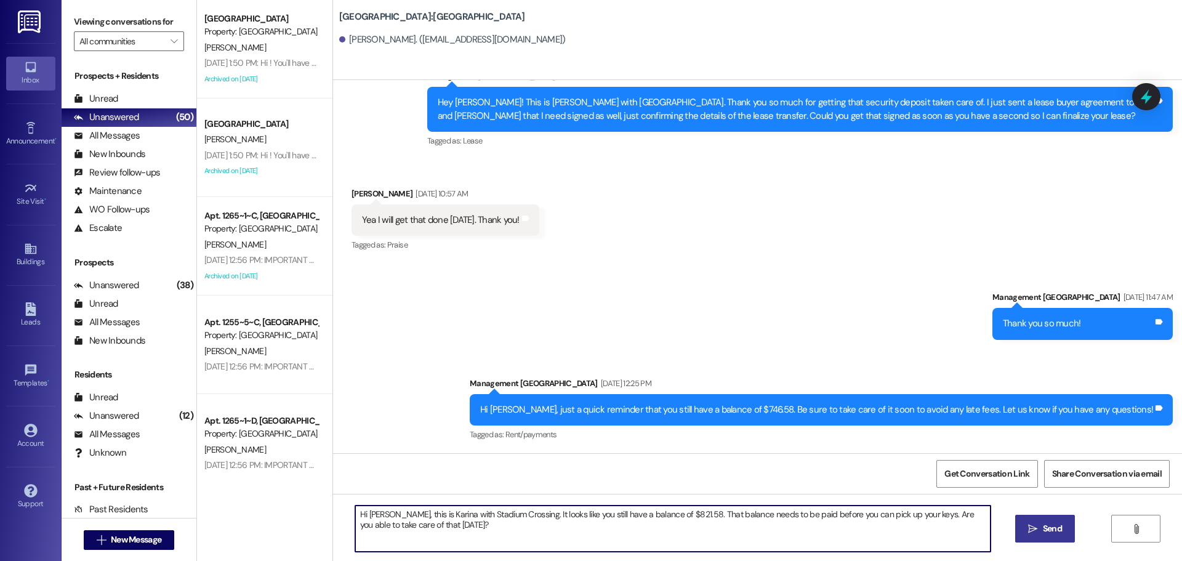
type textarea "Hi [PERSON_NAME], this is Karina with Stadium Crossing. It looks like you still…"
click at [1052, 523] on span "Send" at bounding box center [1052, 528] width 19 height 13
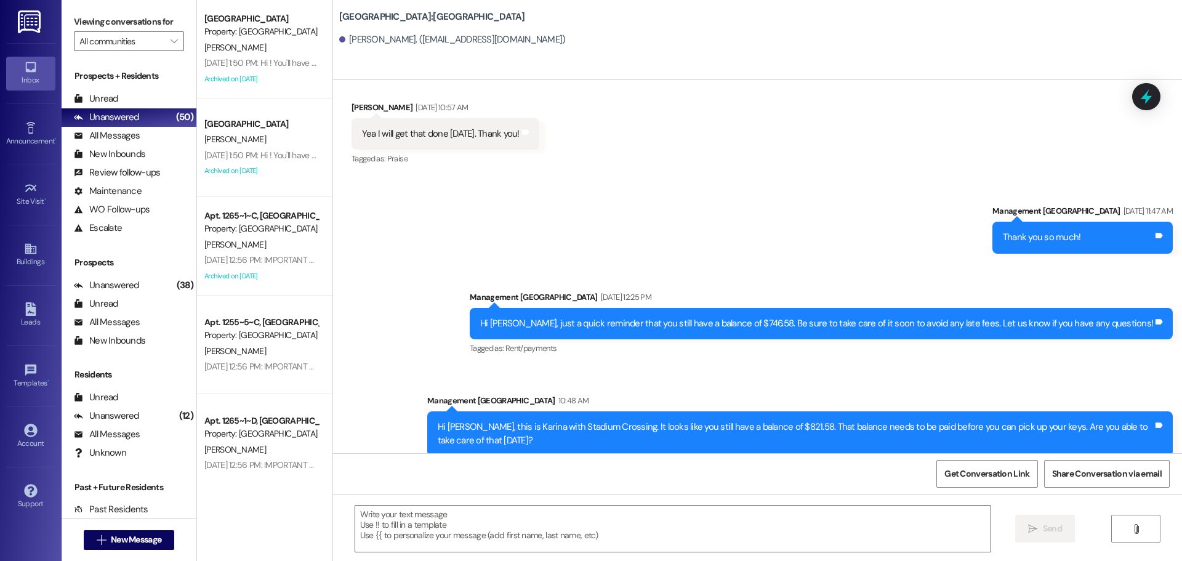
scroll to position [2203, 0]
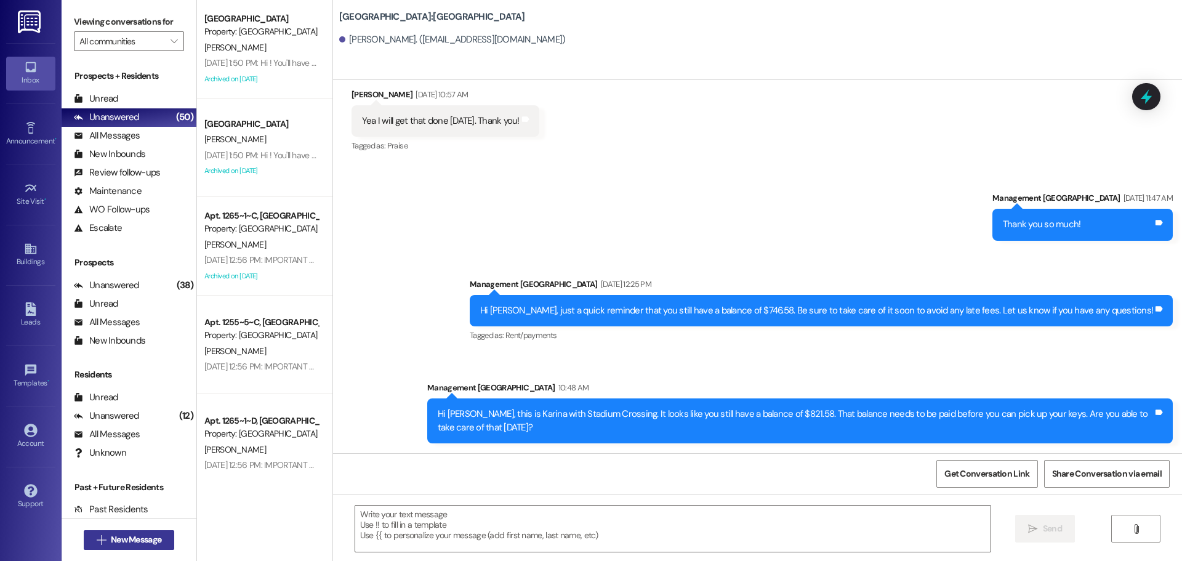
click at [104, 549] on button " New Message" at bounding box center [129, 540] width 91 height 20
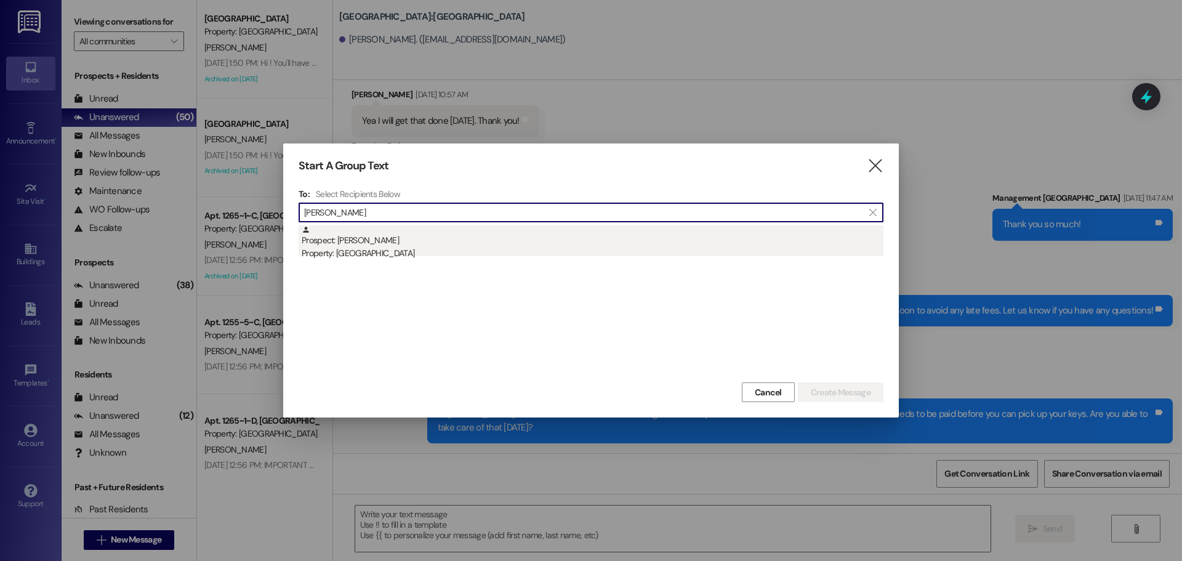
type input "[PERSON_NAME]"
click at [404, 254] on div "Property: [GEOGRAPHIC_DATA]" at bounding box center [593, 253] width 582 height 13
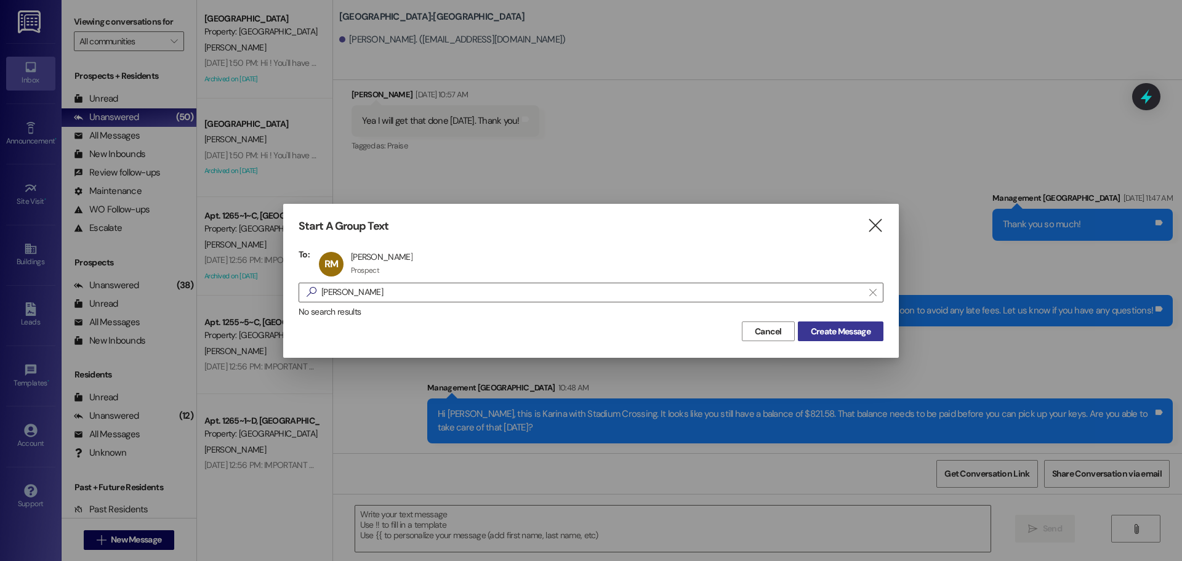
click at [865, 329] on span "Create Message" at bounding box center [841, 331] width 60 height 13
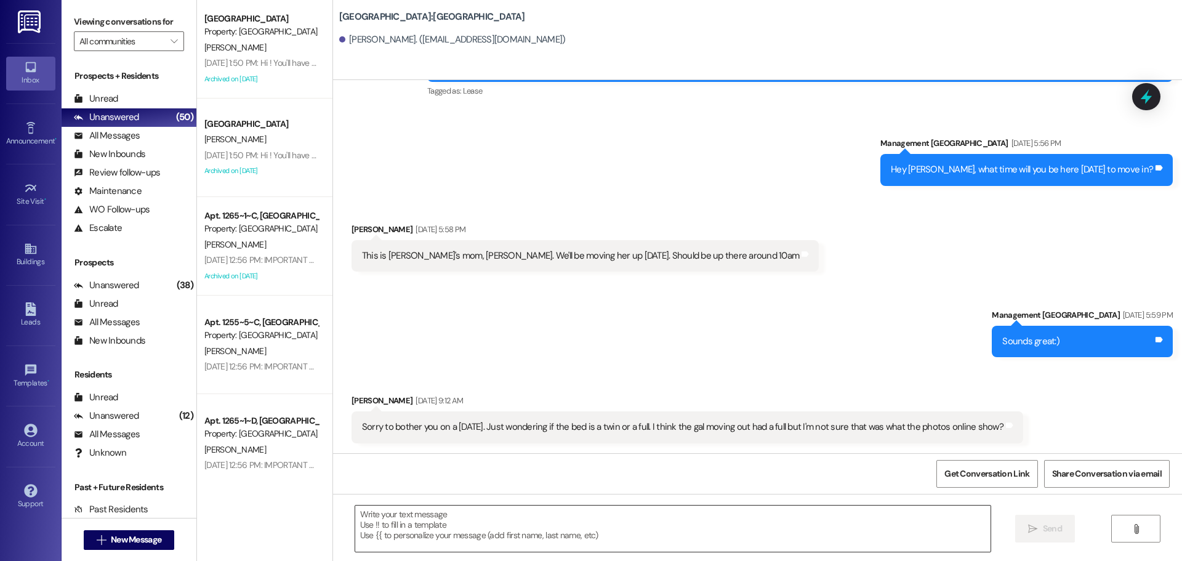
scroll to position [201, 0]
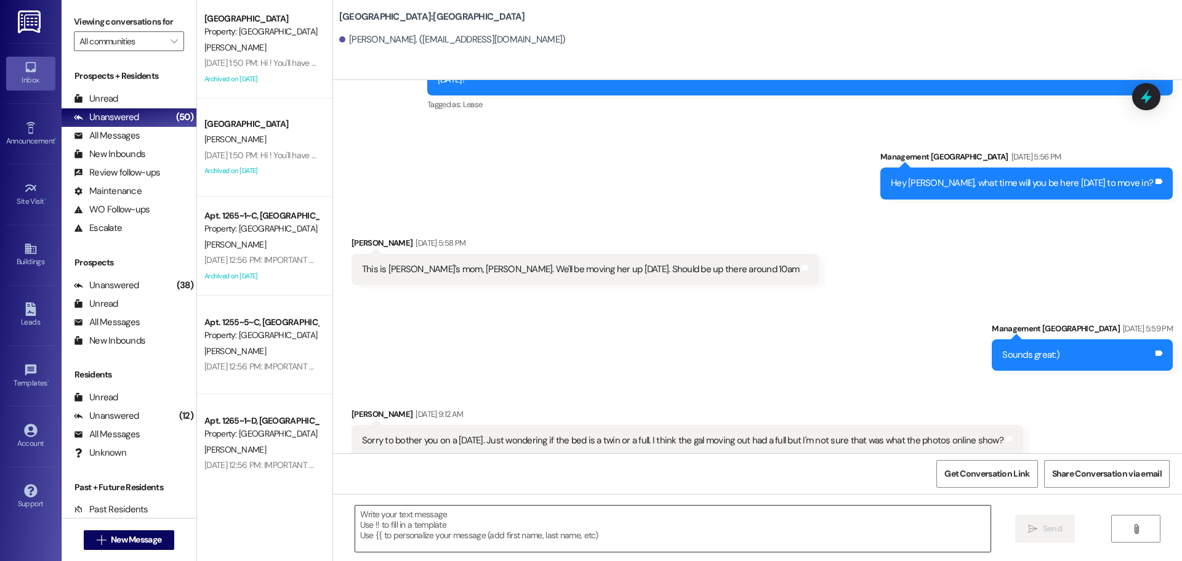
click at [583, 522] on textarea at bounding box center [672, 528] width 635 height 46
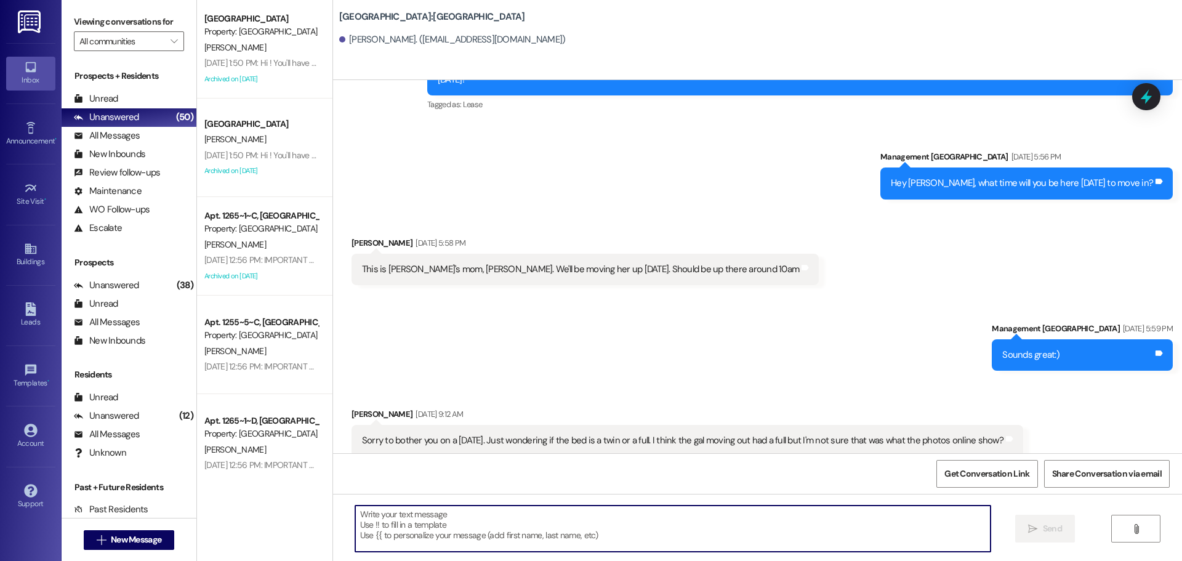
paste textarea "Hi [PERSON_NAME], this is Karina with Stadium Crossing. It looks like you still…"
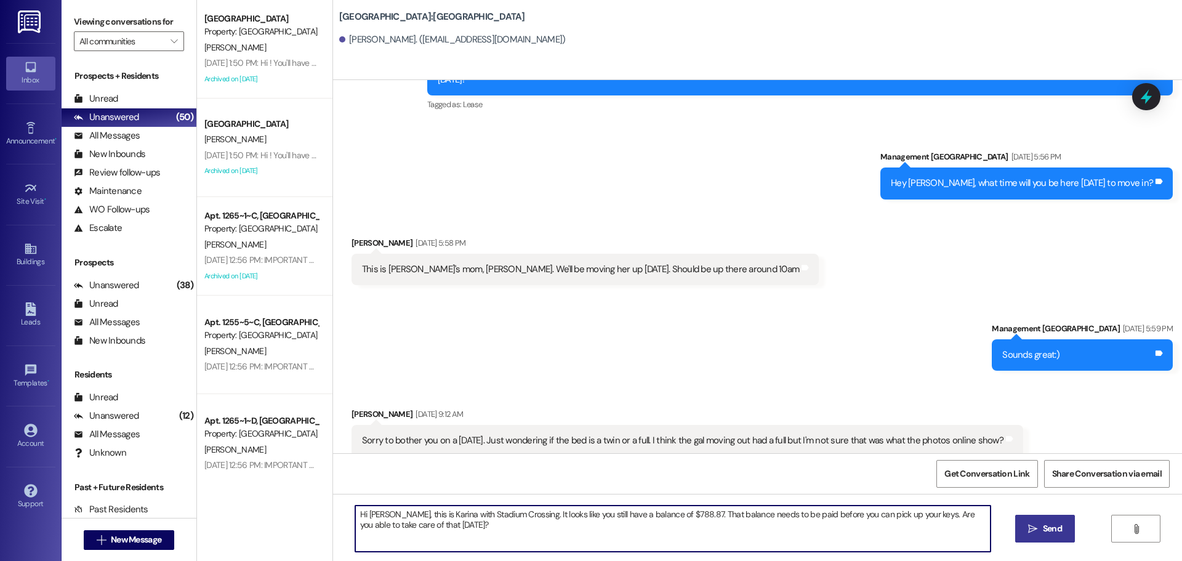
click at [375, 514] on textarea "Hi [PERSON_NAME], this is Karina with Stadium Crossing. It looks like you still…" at bounding box center [672, 528] width 635 height 46
click at [428, 550] on textarea "Hi [PERSON_NAME], this is Karina with Stadium Crossing. It looks like you still…" at bounding box center [672, 528] width 635 height 46
type textarea "Hi [PERSON_NAME], this is Karina with Stadium Crossing. It looks like you still…"
click at [1032, 531] on icon "" at bounding box center [1032, 529] width 9 height 10
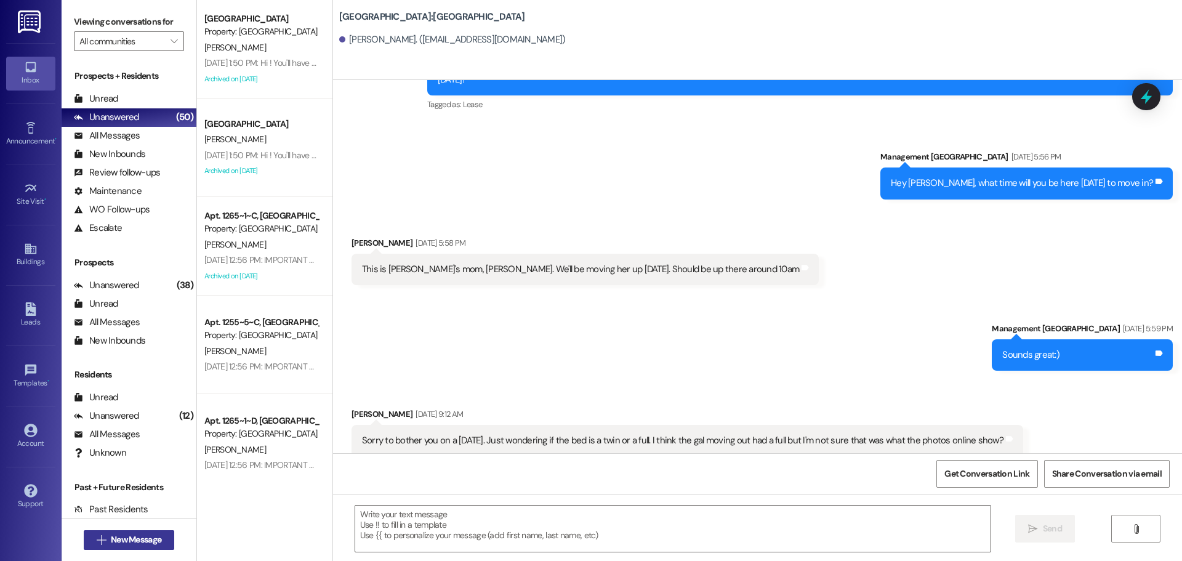
click at [129, 542] on span "New Message" at bounding box center [136, 539] width 50 height 13
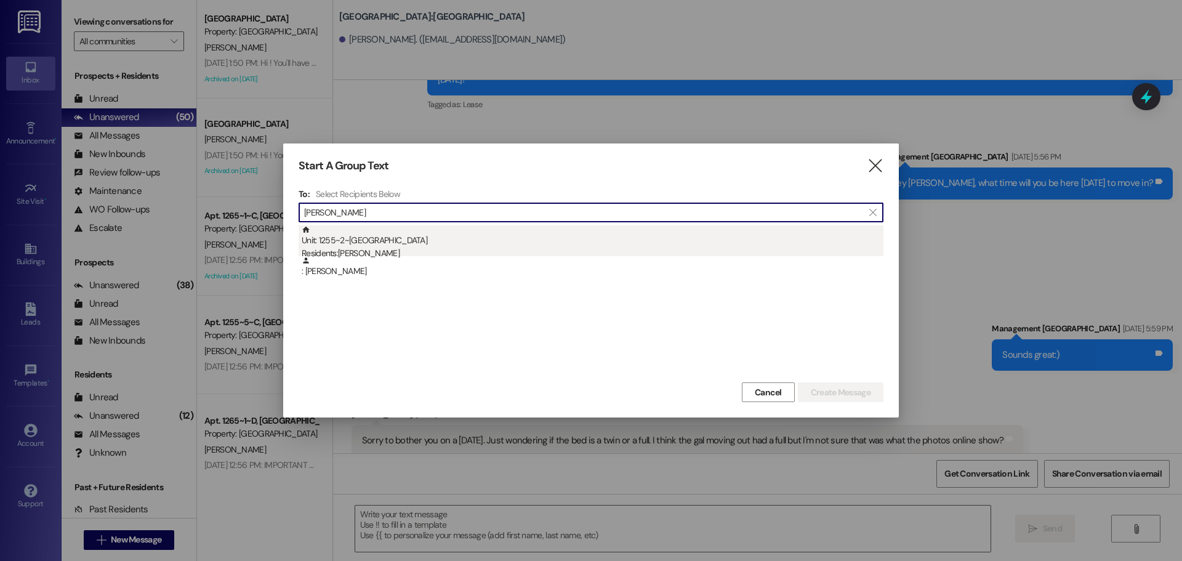
type input "[PERSON_NAME]"
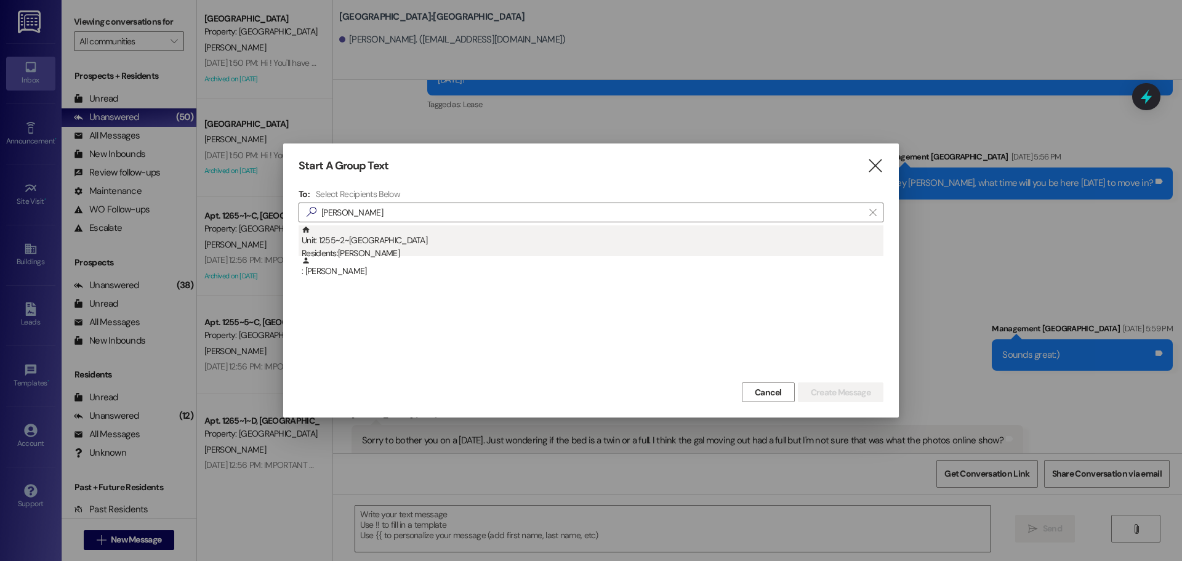
click at [431, 249] on div "Residents: [PERSON_NAME]" at bounding box center [593, 253] width 582 height 13
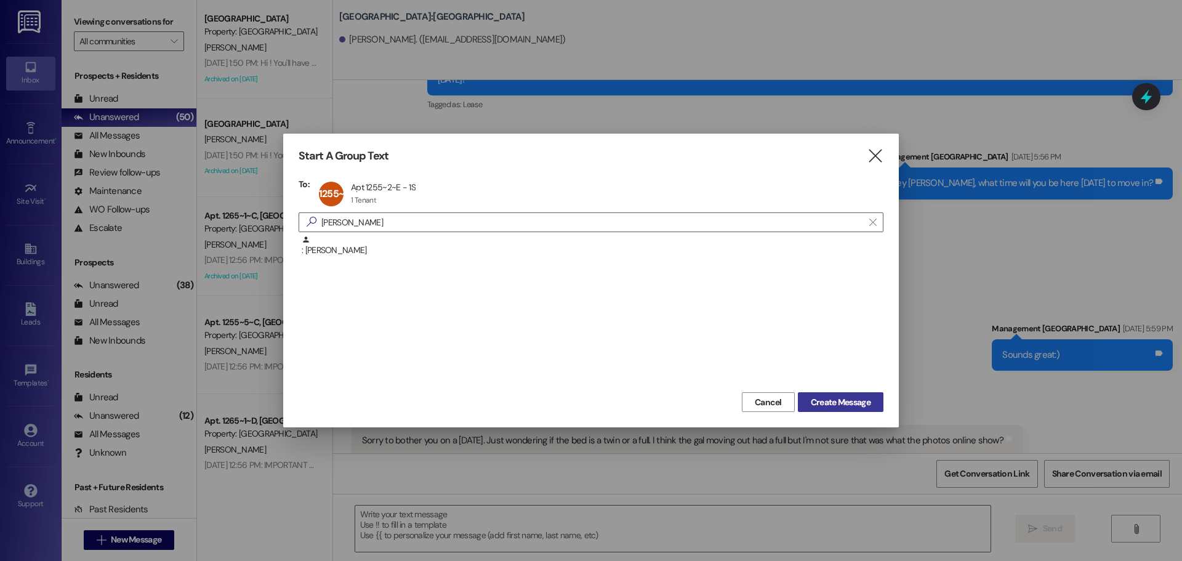
click at [829, 400] on span "Create Message" at bounding box center [841, 402] width 60 height 13
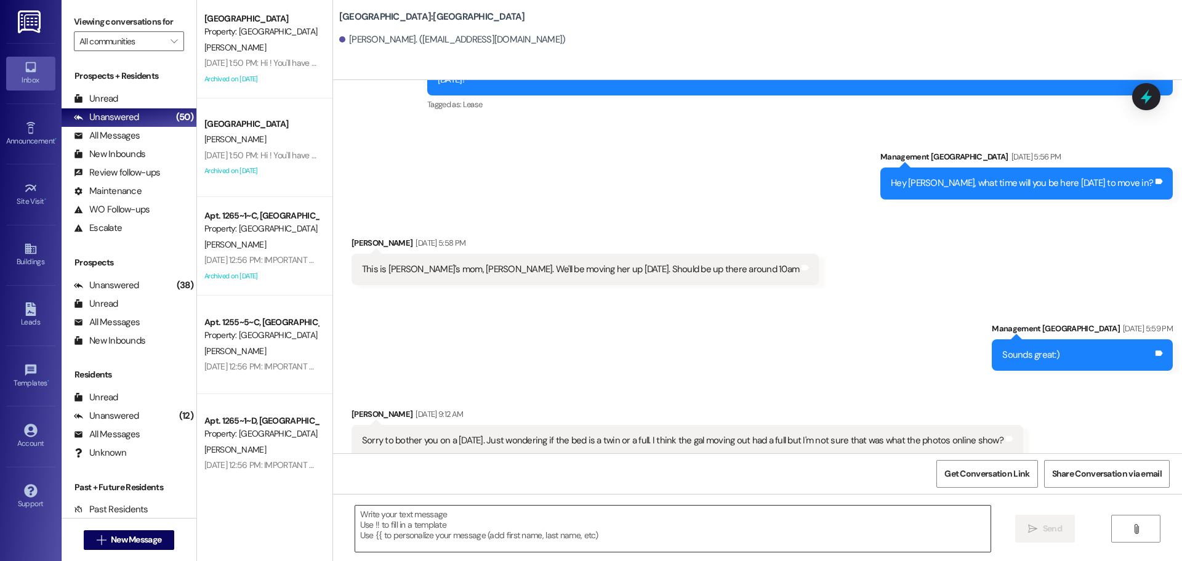
click at [552, 547] on textarea at bounding box center [672, 528] width 635 height 46
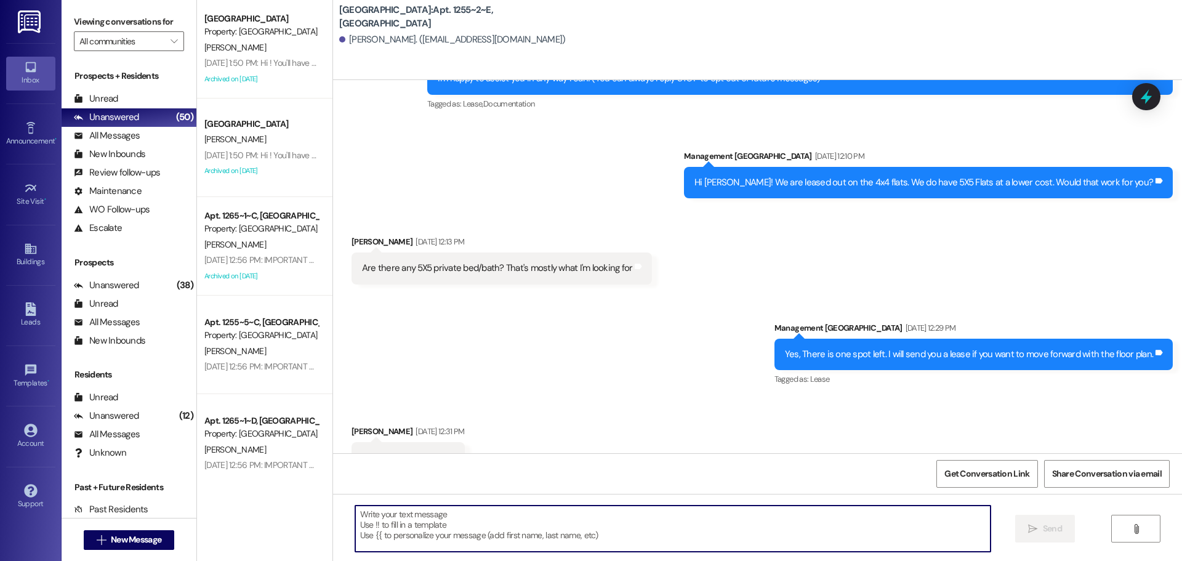
scroll to position [12626, 0]
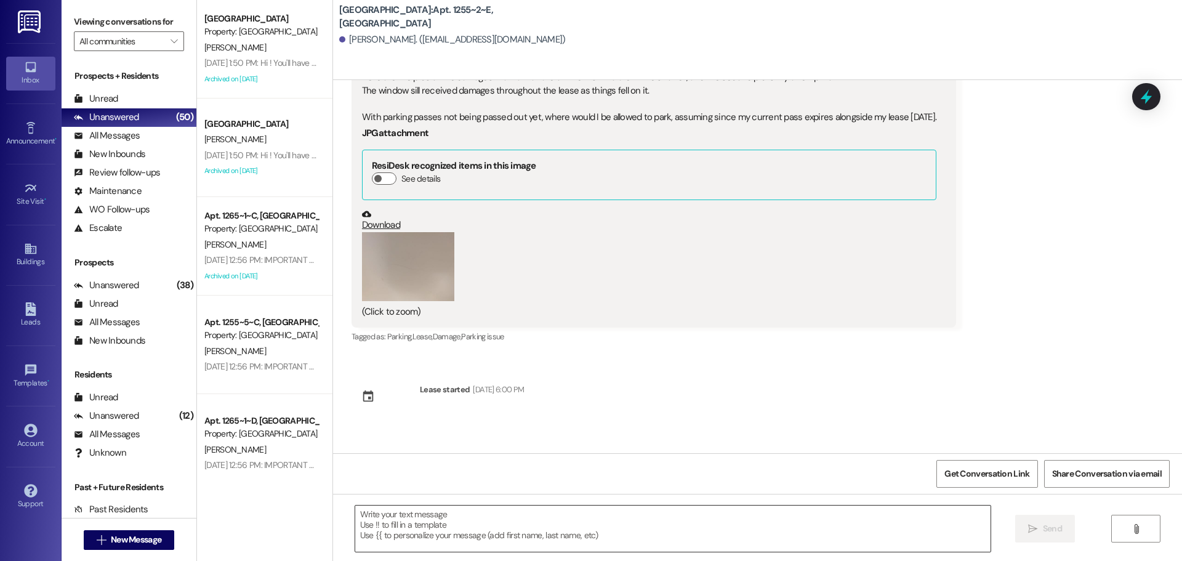
drag, startPoint x: 524, startPoint y: 503, endPoint x: 511, endPoint y: 533, distance: 32.5
click at [511, 533] on textarea at bounding box center [672, 528] width 635 height 46
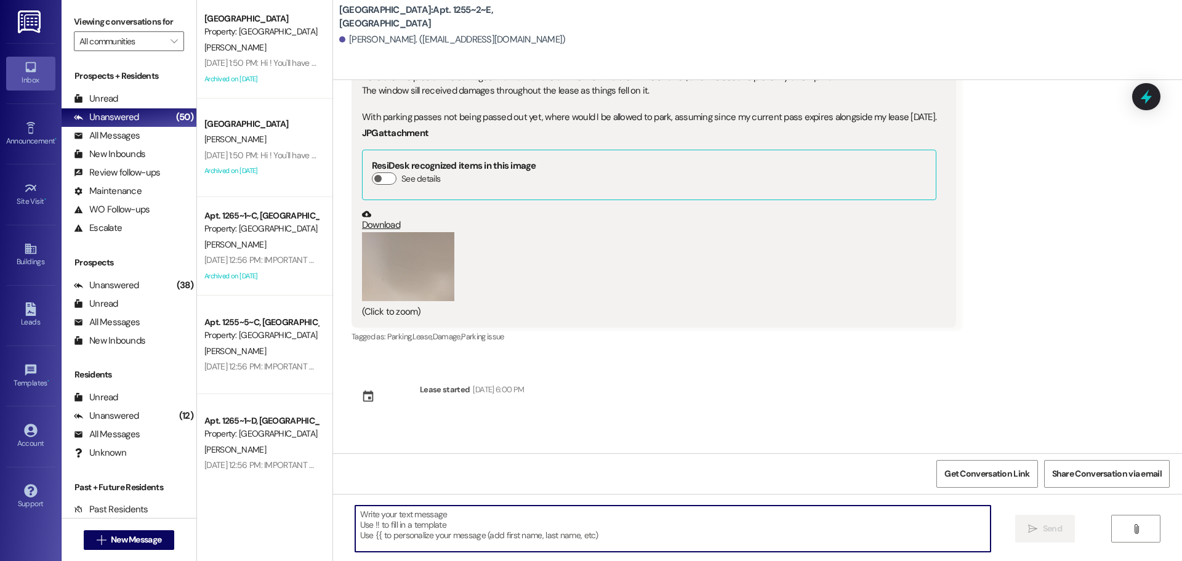
paste textarea "Hi [PERSON_NAME], this is Karina with Stadium Crossing. It looks like you still…"
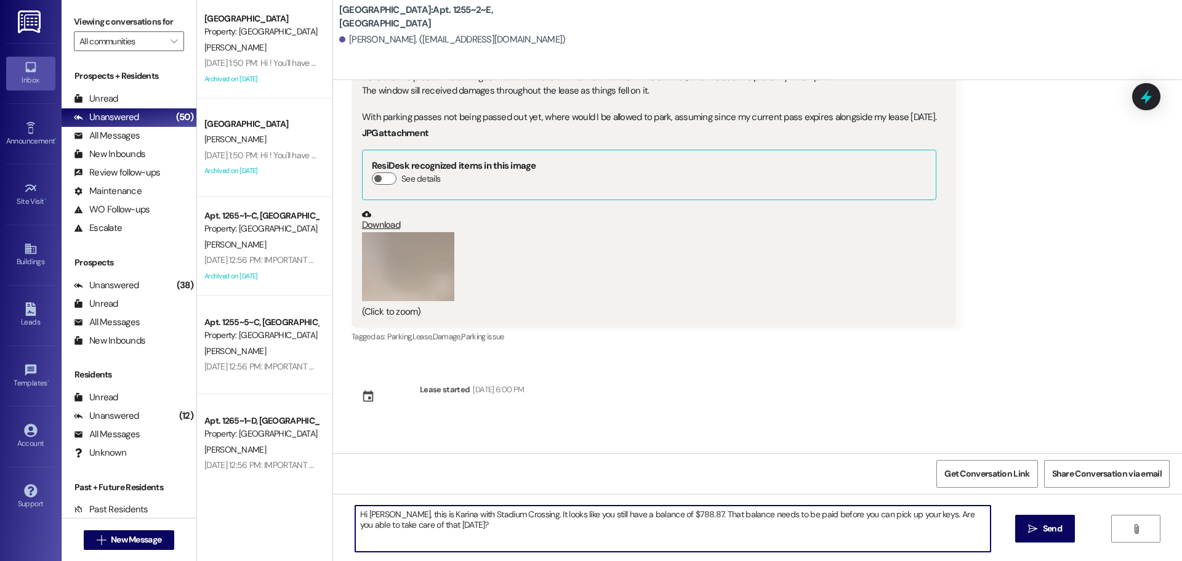
drag, startPoint x: 684, startPoint y: 512, endPoint x: 916, endPoint y: 516, distance: 231.5
click at [916, 516] on textarea "Hi [PERSON_NAME], this is Karina with Stadium Crossing. It looks like you still…" at bounding box center [672, 528] width 635 height 46
click at [378, 515] on textarea "Hi [PERSON_NAME], this is Karina with Stadium Crossing. It looks like you still…" at bounding box center [672, 528] width 635 height 46
type textarea "Hi [PERSON_NAME], this is Karina with Stadium Crossing. It looks like you still…"
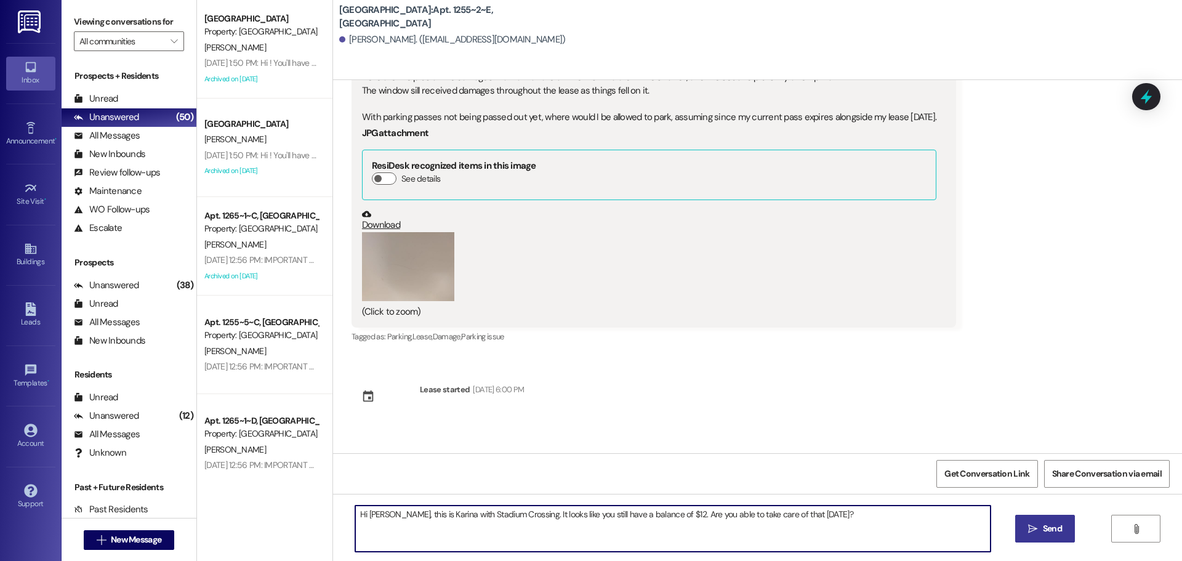
click at [1033, 520] on button " Send" at bounding box center [1045, 529] width 60 height 28
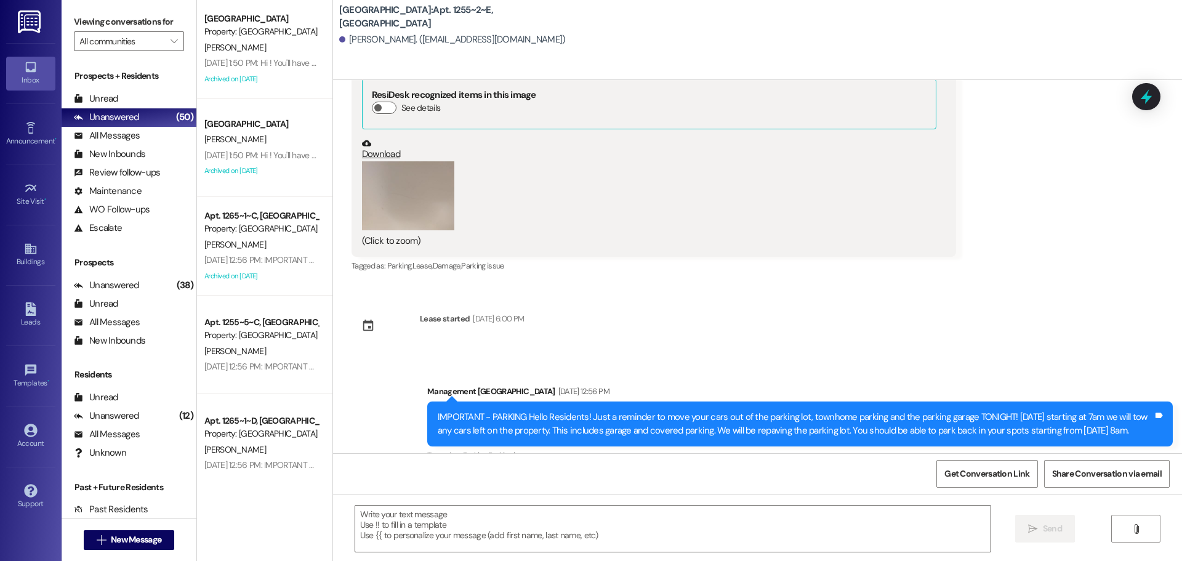
scroll to position [12712, 0]
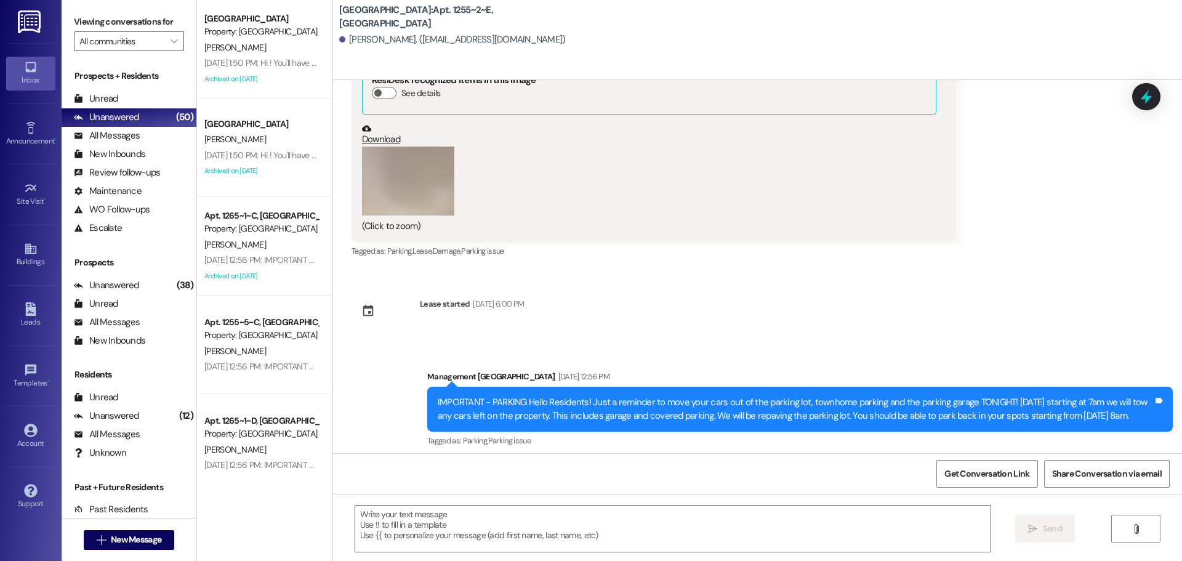
click at [803, 513] on div "Hi [PERSON_NAME], this is Karina with Stadium Crossing. It looks like you still…" at bounding box center [883, 519] width 539 height 13
copy div "Hi [PERSON_NAME], this is Karina with Stadium Crossing. It looks like you still…"
click at [148, 542] on span "New Message" at bounding box center [136, 539] width 50 height 13
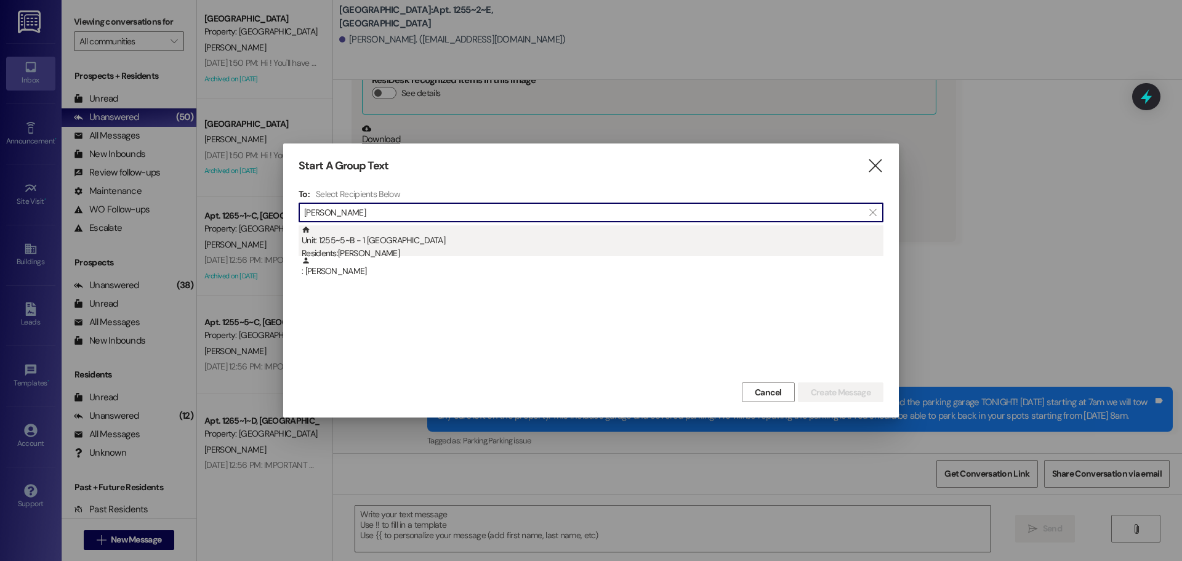
type input "[PERSON_NAME]"
click at [491, 243] on div "Unit: 1255~5~B - 1 Stadium Crossing Residents: [DEMOGRAPHIC_DATA][PERSON_NAME]" at bounding box center [593, 242] width 582 height 35
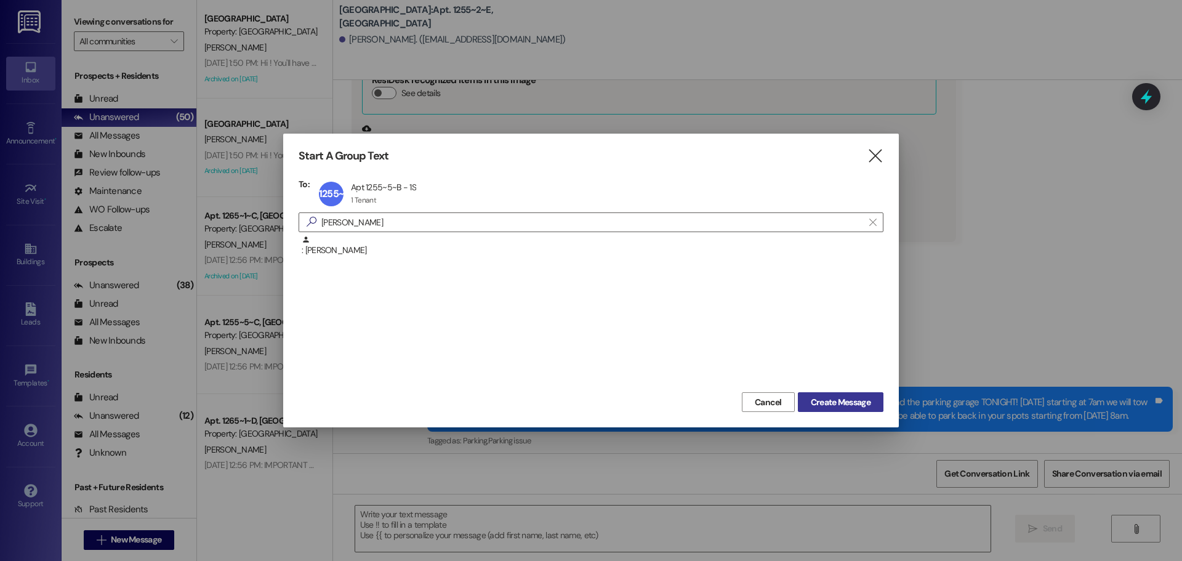
click at [828, 400] on span "Create Message" at bounding box center [841, 402] width 60 height 13
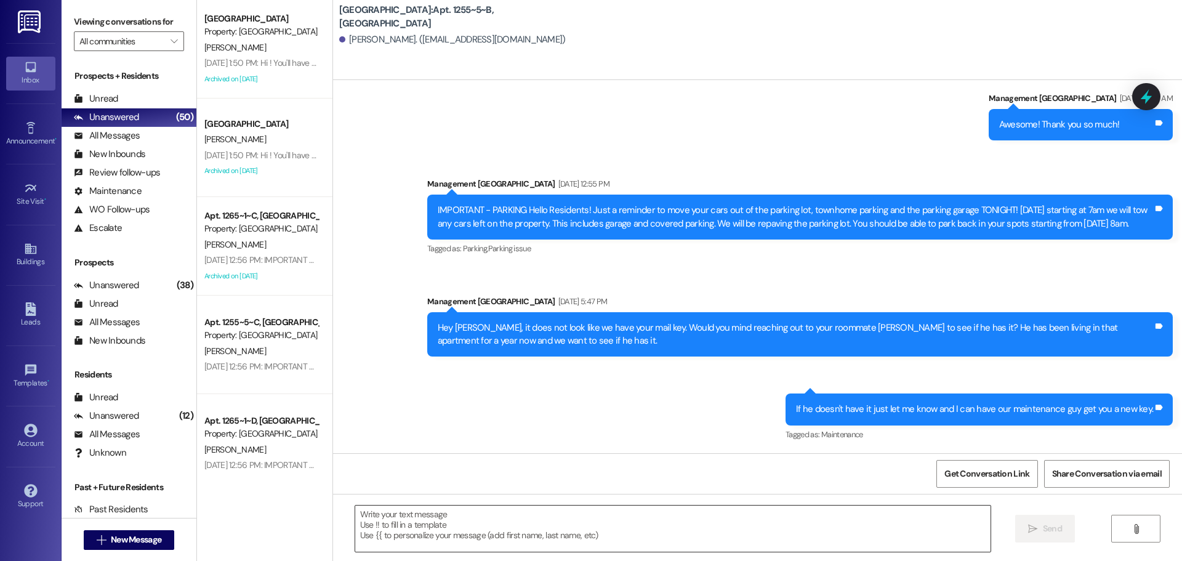
scroll to position [5672, 0]
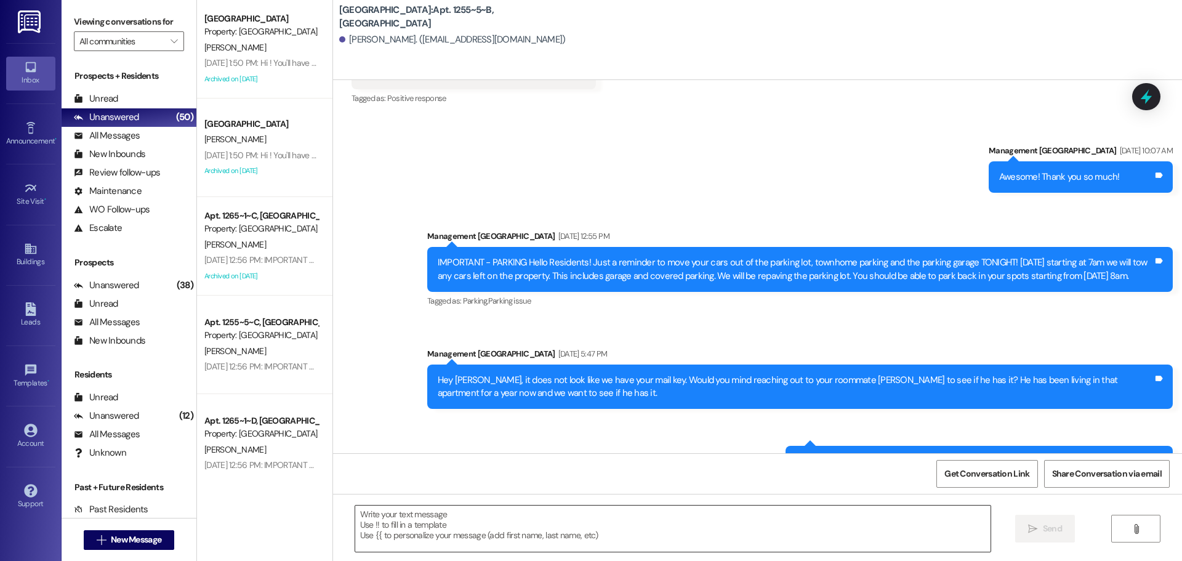
click at [649, 542] on textarea at bounding box center [672, 528] width 635 height 46
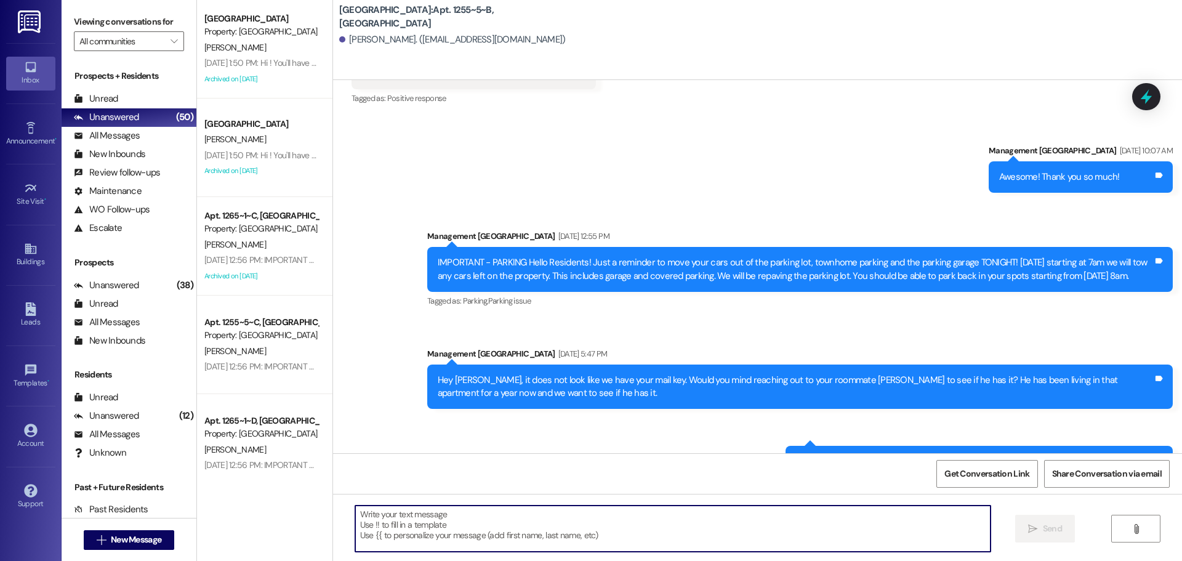
paste textarea "Hi [PERSON_NAME], this is Karina with Stadium Crossing. It looks like you still…"
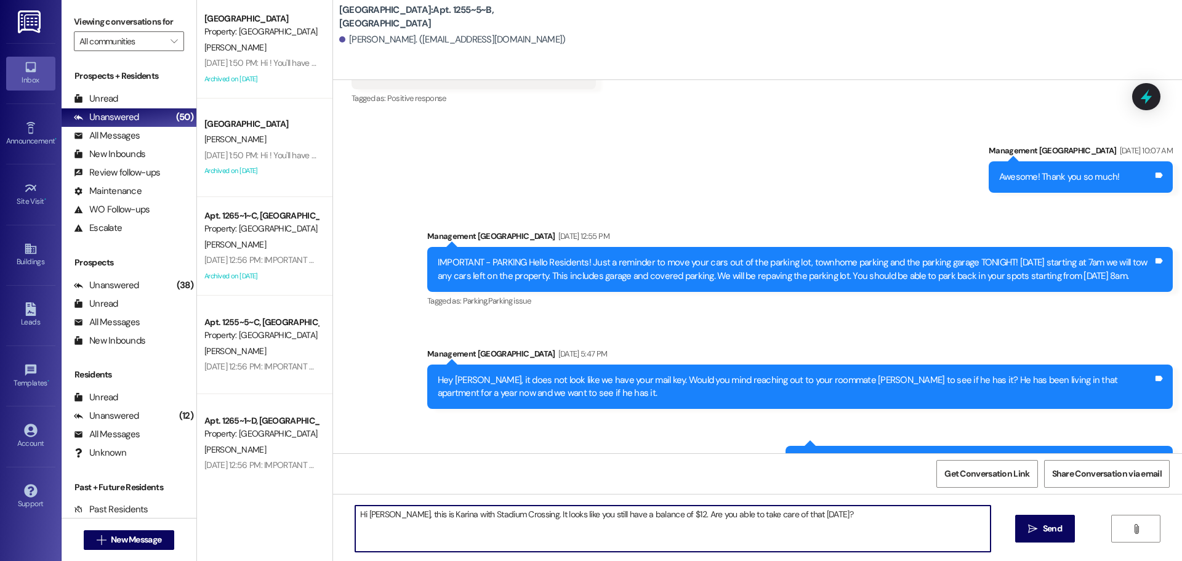
click at [369, 518] on textarea "Hi [PERSON_NAME], this is Karina with Stadium Crossing. It looks like you still…" at bounding box center [672, 528] width 635 height 46
click at [657, 513] on textarea "Hi [PERSON_NAME], this is Karina with Stadium Crossing. It looks like you still…" at bounding box center [672, 528] width 635 height 46
type textarea "Hi [PERSON_NAME], this is Karina with Stadium Crossing. It looks like you still…"
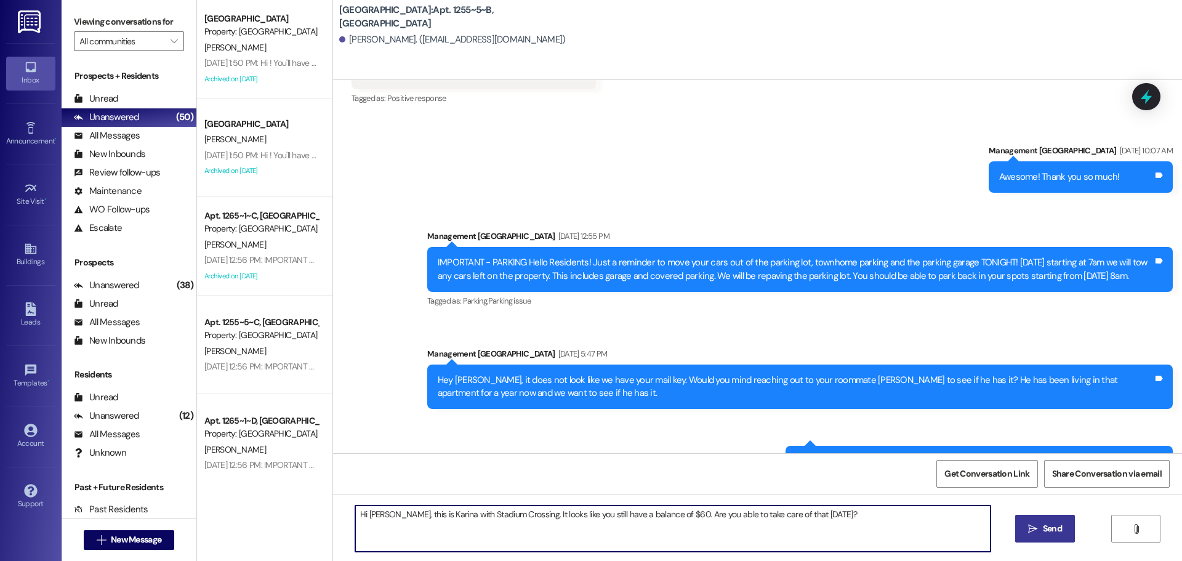
click at [1041, 519] on button " Send" at bounding box center [1045, 529] width 60 height 28
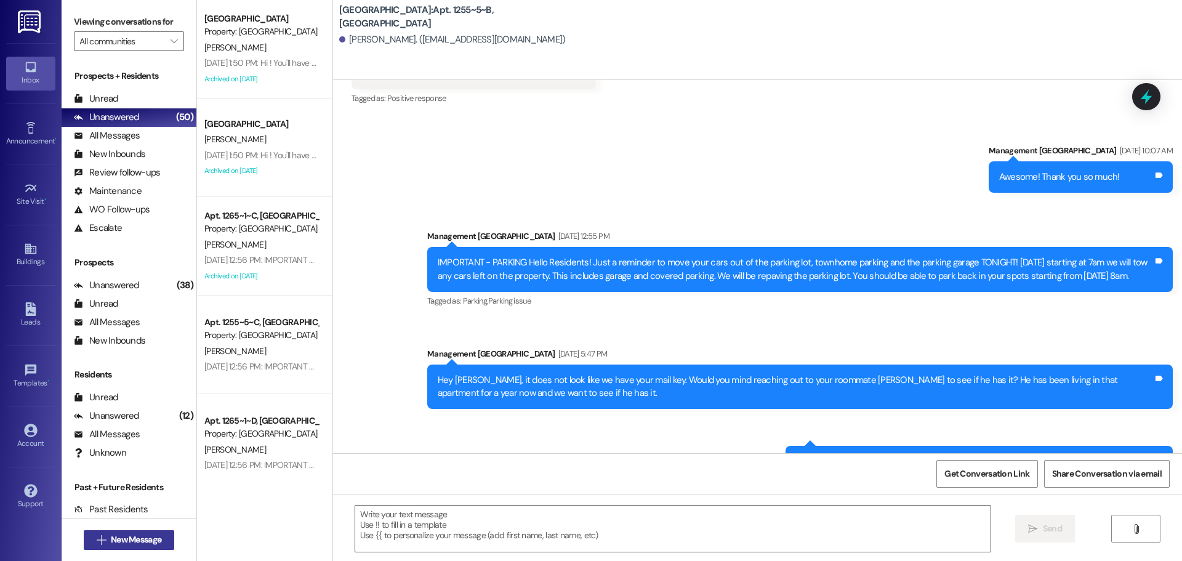
click at [142, 546] on button " New Message" at bounding box center [129, 540] width 91 height 20
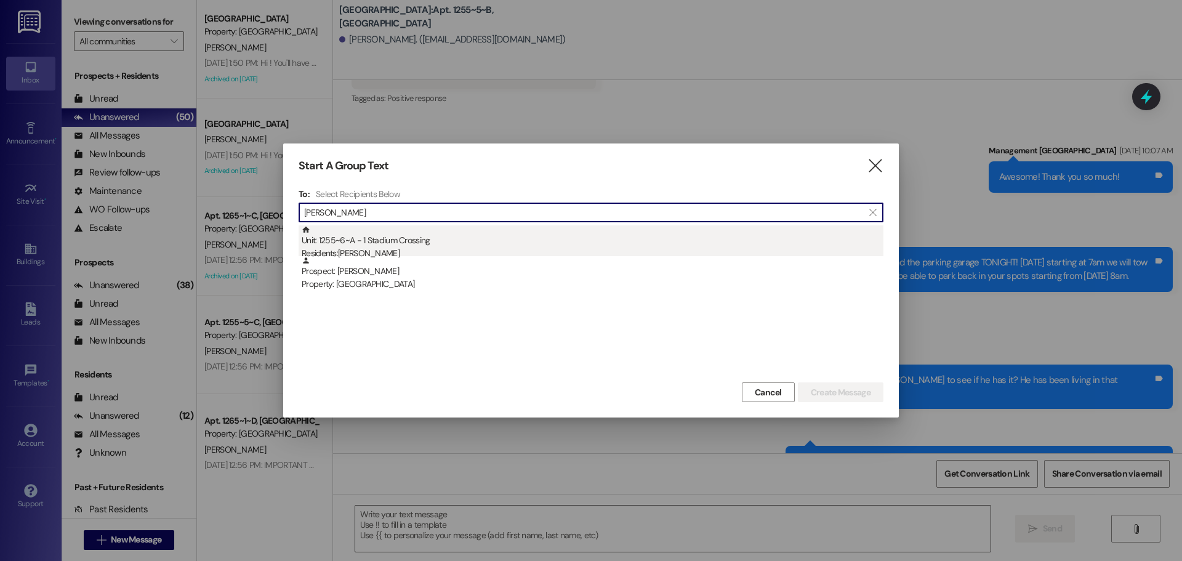
type input "[PERSON_NAME]"
click at [508, 230] on div "Unit: 1255~6~A - 1 Stadium Crossing Residents: [PERSON_NAME]" at bounding box center [593, 242] width 582 height 35
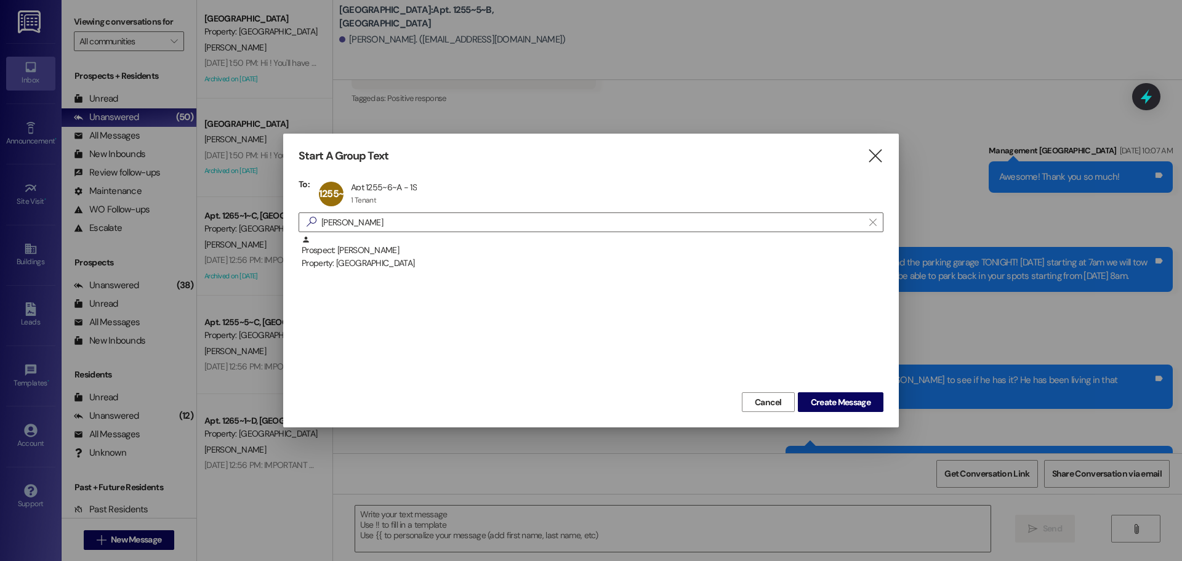
click at [847, 390] on div "Cancel Create Message" at bounding box center [591, 400] width 585 height 23
click at [846, 398] on span "Create Message" at bounding box center [841, 402] width 60 height 13
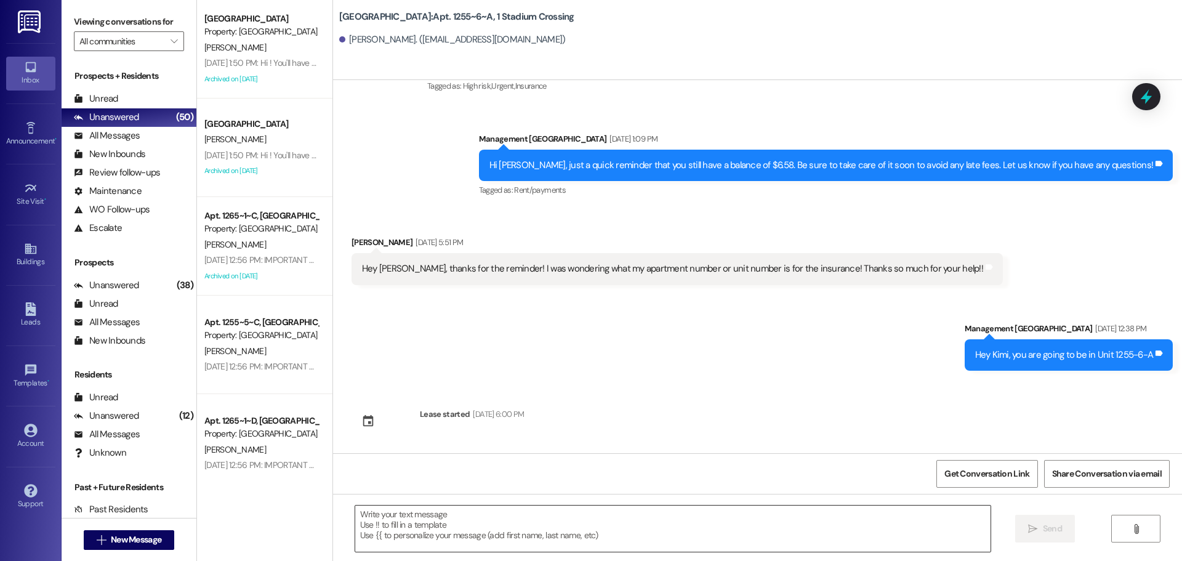
scroll to position [2680, 0]
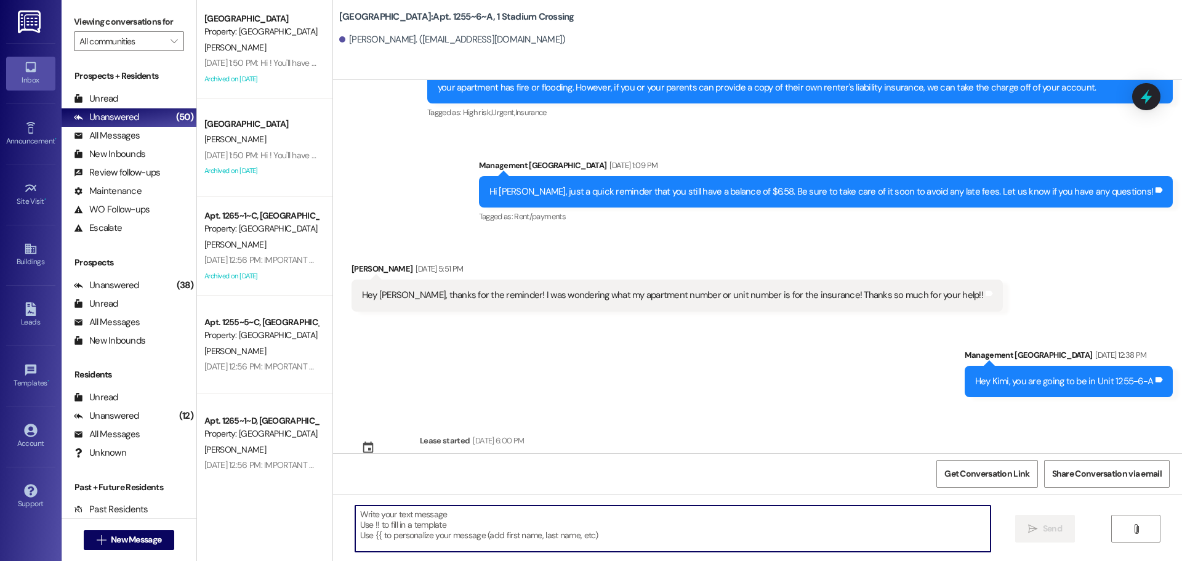
paste textarea "Hi [PERSON_NAME], this is Karina with Stadium Crossing. It looks like you still…"
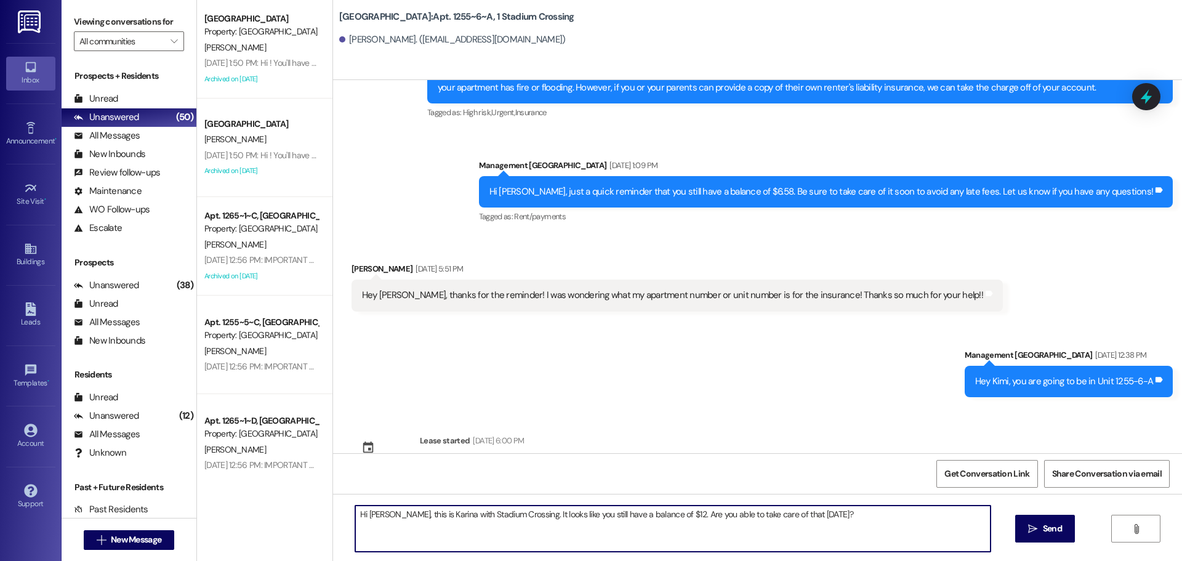
click at [356, 515] on textarea "Hi [PERSON_NAME], this is Karina with Stadium Crossing. It looks like you still…" at bounding box center [672, 528] width 635 height 46
click at [371, 514] on textarea "Hi [PERSON_NAME], this is Karina with Stadium Crossing. It looks like you still…" at bounding box center [672, 528] width 635 height 46
click at [646, 517] on textarea "Hi [PERSON_NAME], this is Karina with Stadium Crossing. It looks like you still…" at bounding box center [672, 528] width 635 height 46
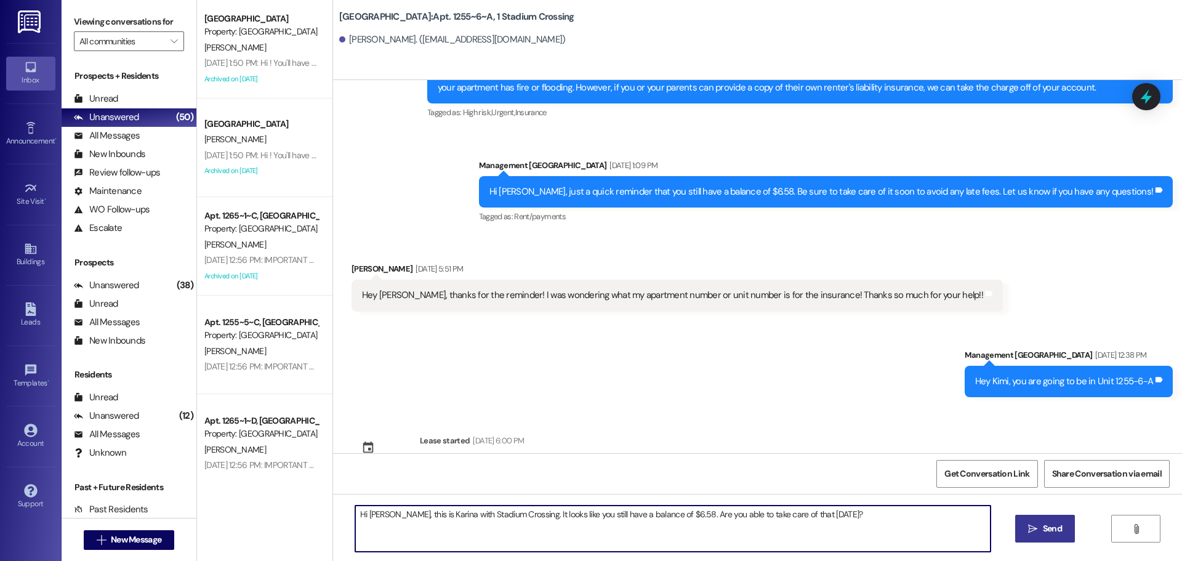
type textarea "Hi [PERSON_NAME], this is Karina with Stadium Crossing. It looks like you still…"
click at [1040, 537] on button " Send" at bounding box center [1045, 529] width 60 height 28
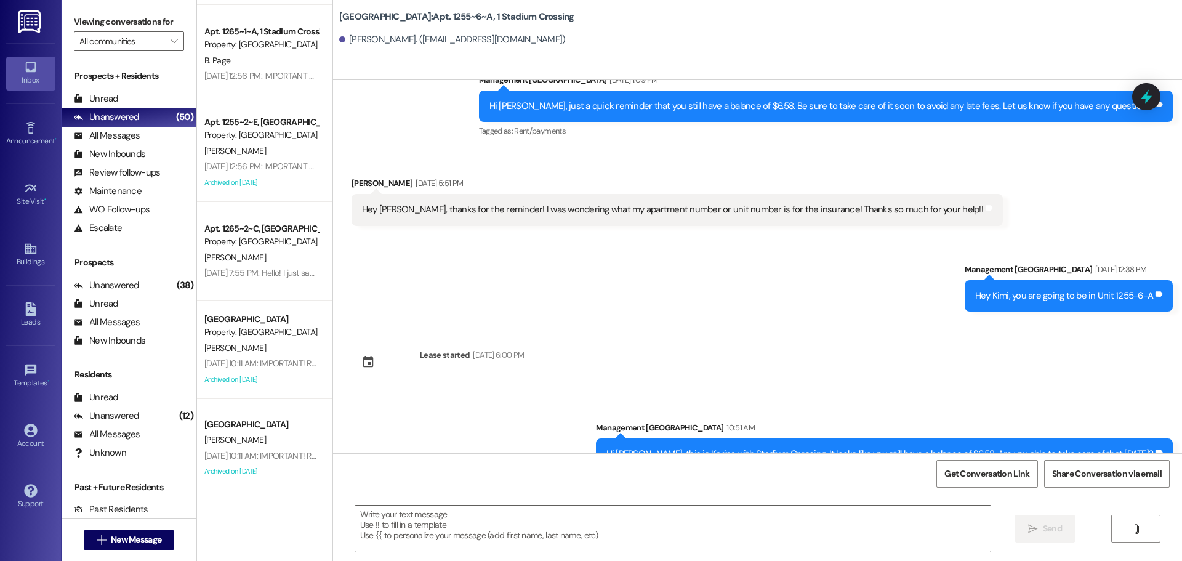
scroll to position [492, 0]
click at [125, 550] on div " New Message" at bounding box center [129, 539] width 91 height 31
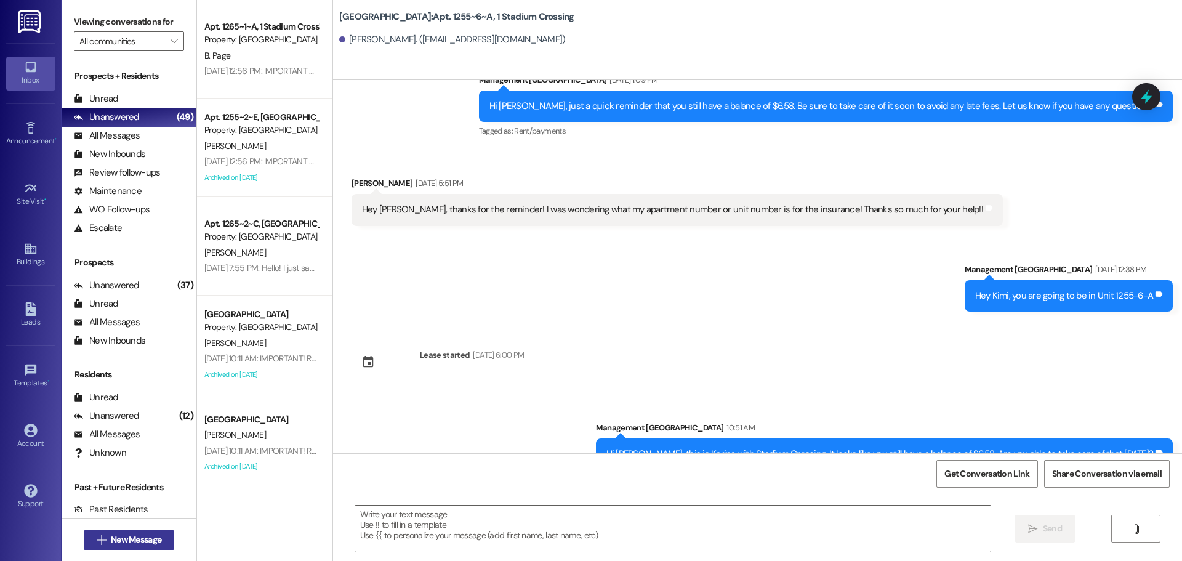
click at [144, 531] on button " New Message" at bounding box center [129, 540] width 91 height 20
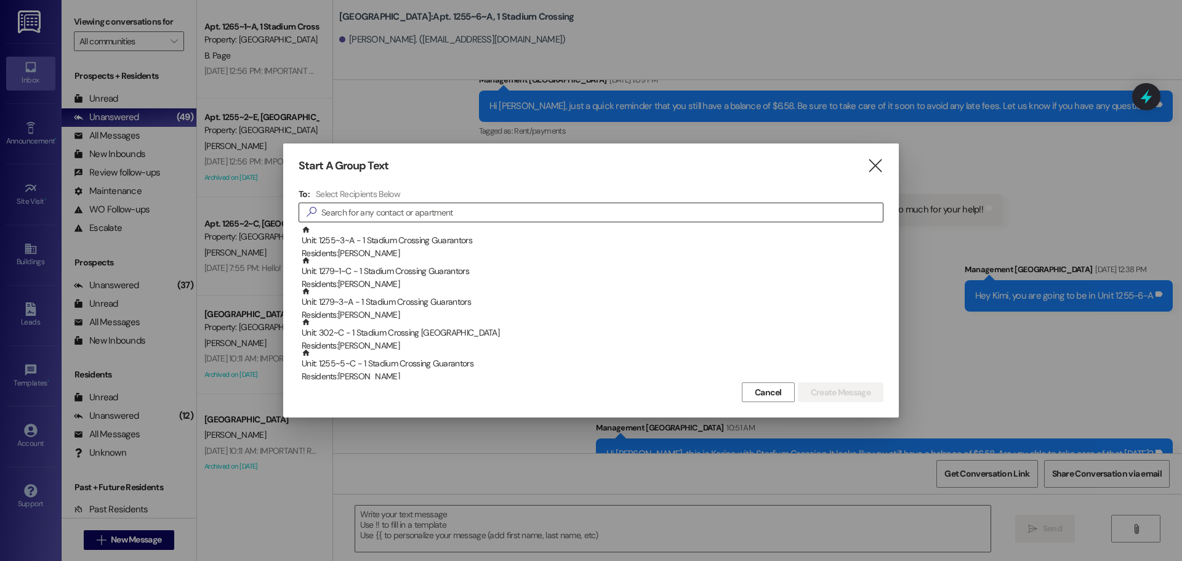
click at [385, 217] on input at bounding box center [601, 212] width 561 height 17
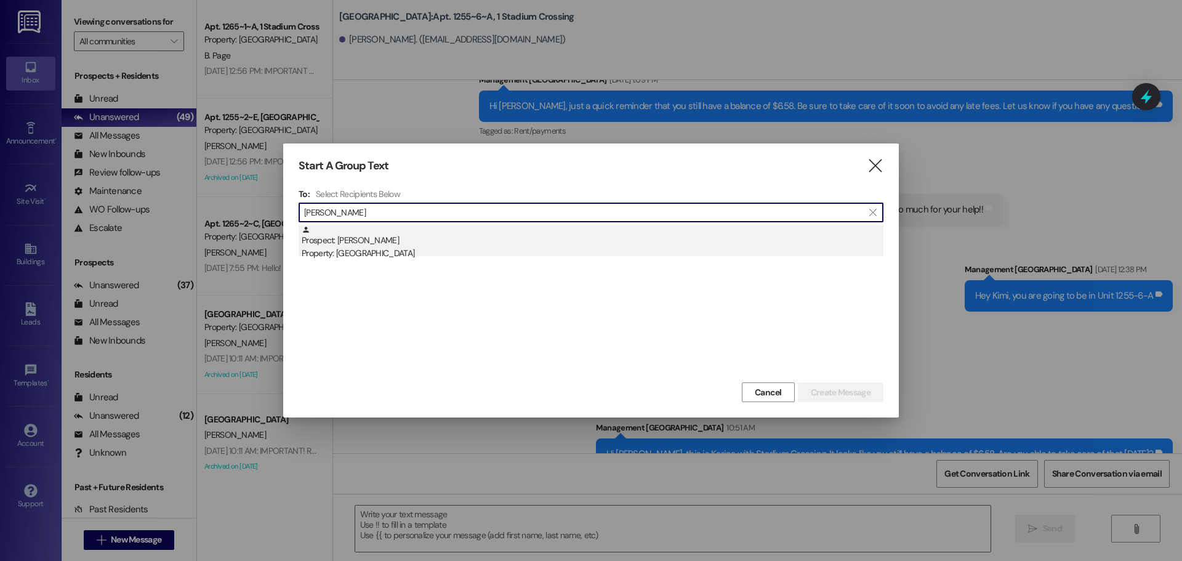
type input "[PERSON_NAME]"
click at [446, 255] on div "Property: [GEOGRAPHIC_DATA]" at bounding box center [593, 253] width 582 height 13
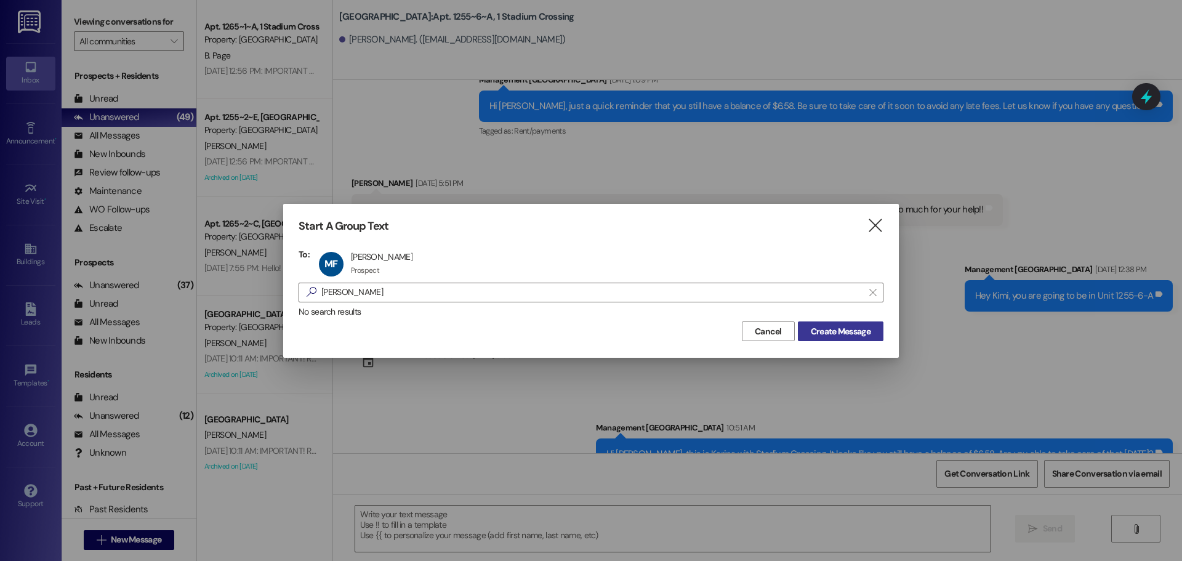
click at [863, 335] on span "Create Message" at bounding box center [841, 331] width 60 height 13
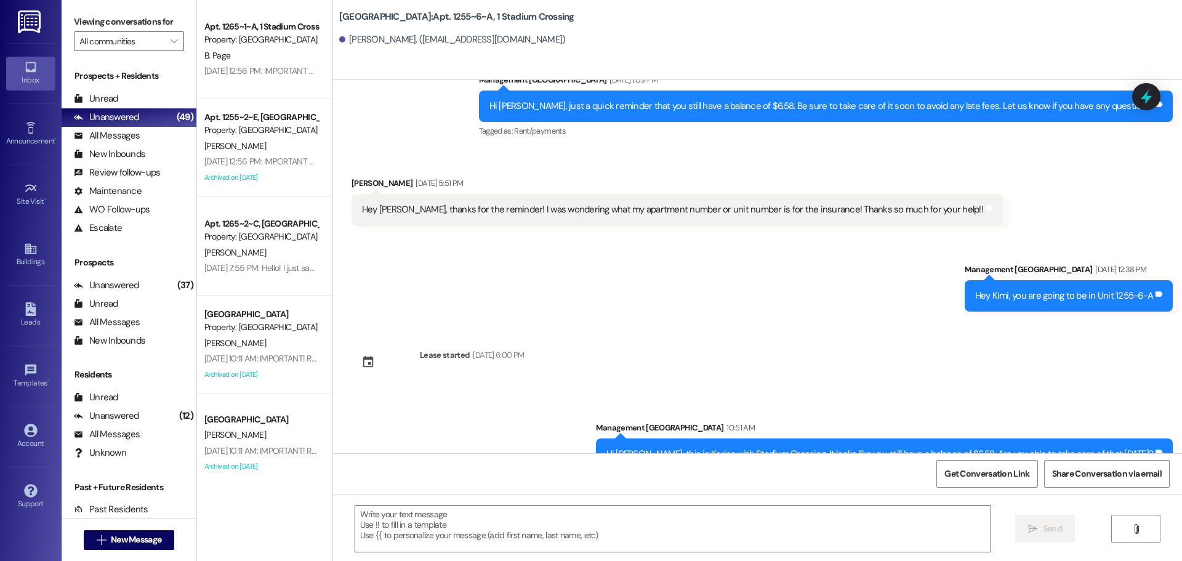
click at [770, 529] on textarea at bounding box center [672, 528] width 635 height 46
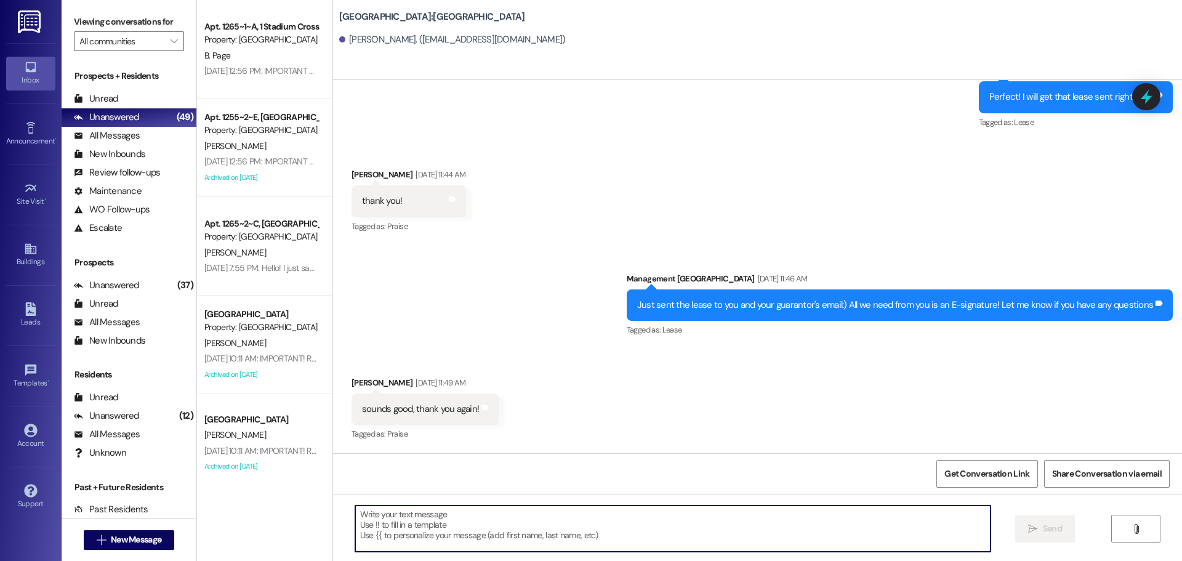
scroll to position [774, 0]
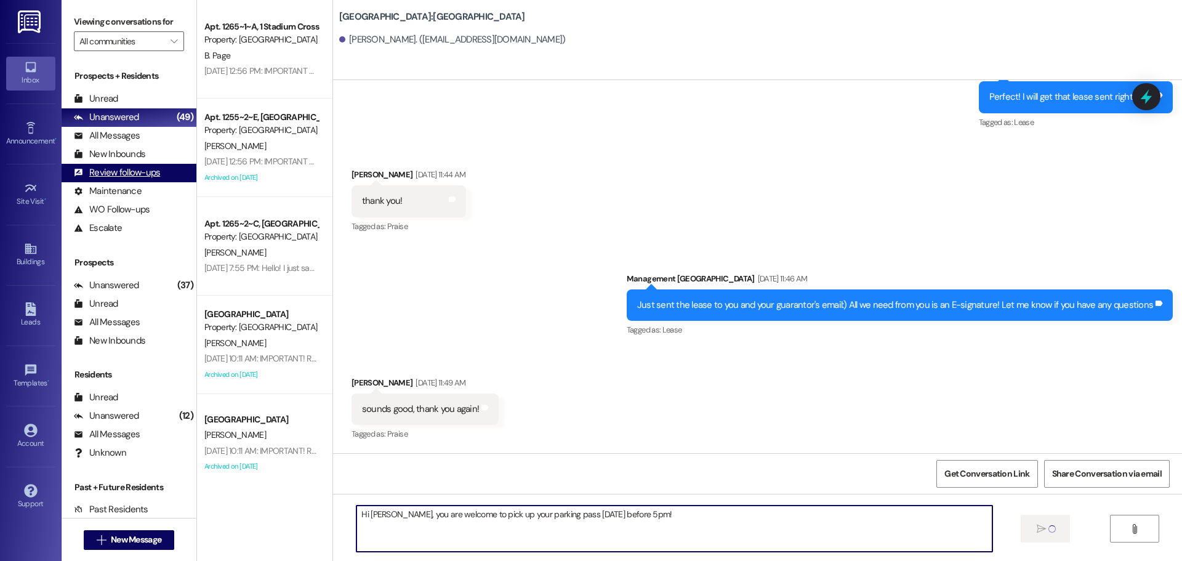
type textarea "Hi [PERSON_NAME], you are welcome to pick up your parking pass [DATE] before 5p…"
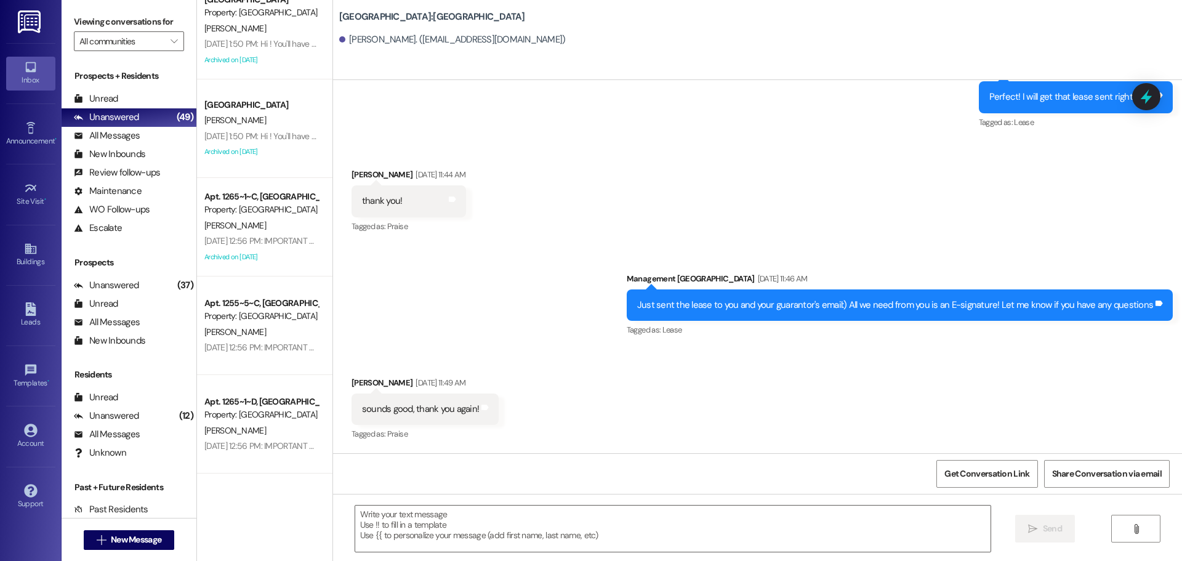
scroll to position [0, 0]
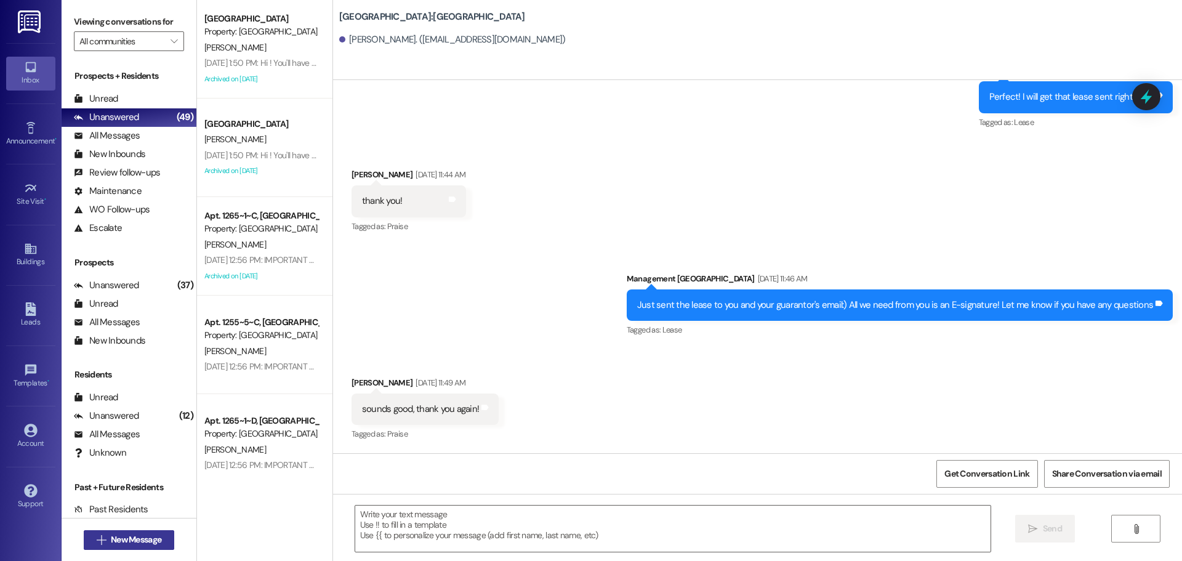
click at [160, 547] on button " New Message" at bounding box center [129, 540] width 91 height 20
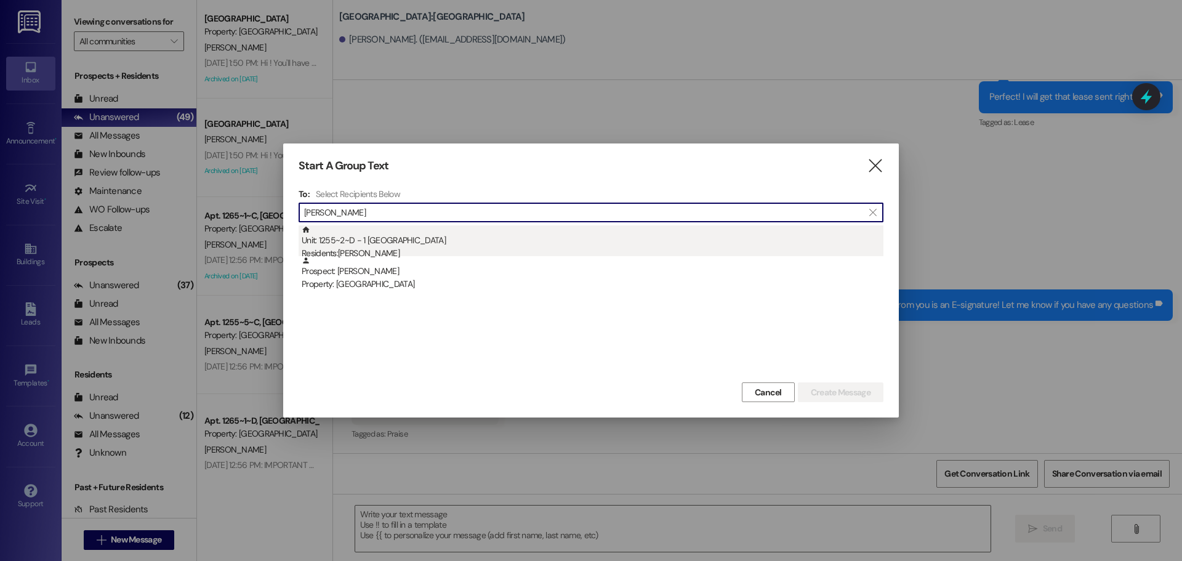
type input "[PERSON_NAME]"
click at [434, 232] on div "Unit: 1255~2~D - 1 Stadium Crossing Residents: [PERSON_NAME]" at bounding box center [593, 242] width 582 height 35
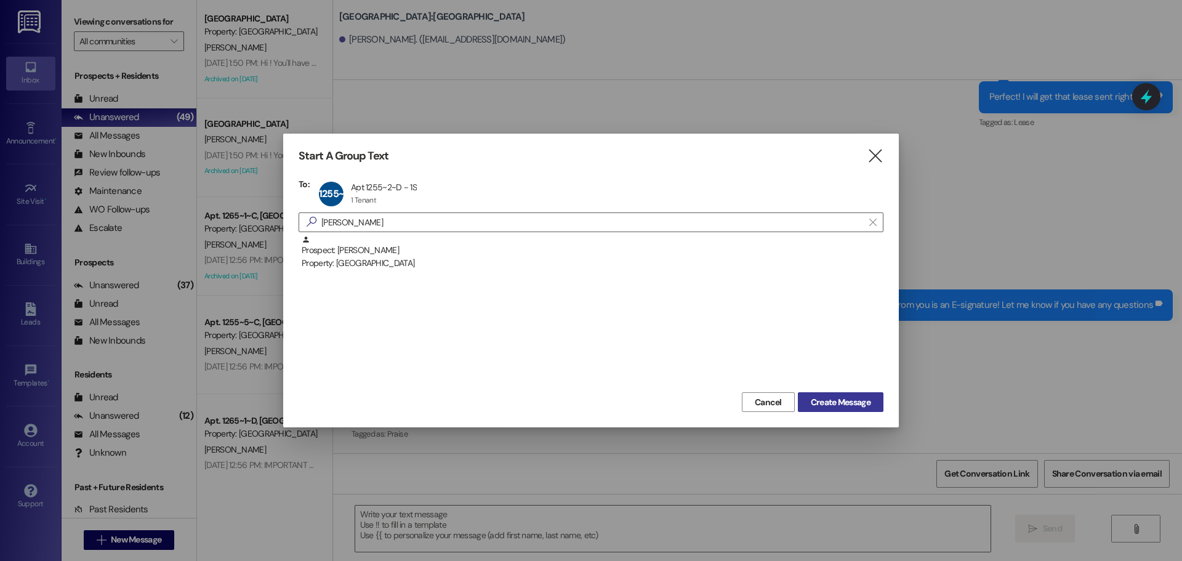
click at [830, 407] on span "Create Message" at bounding box center [841, 402] width 60 height 13
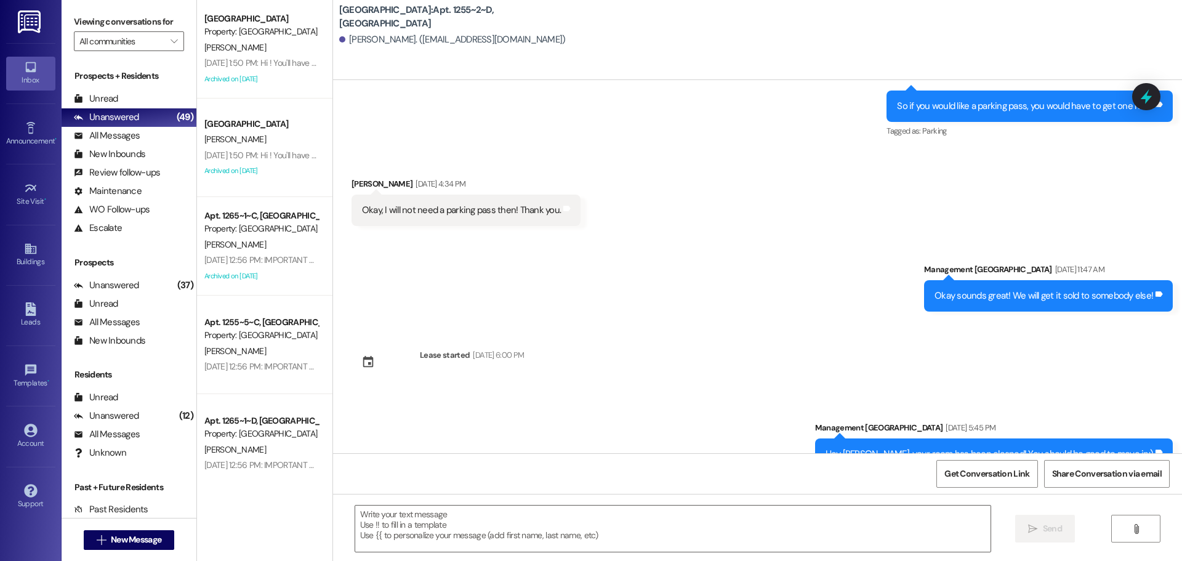
scroll to position [1078, 0]
click at [142, 544] on span "New Message" at bounding box center [136, 539] width 50 height 13
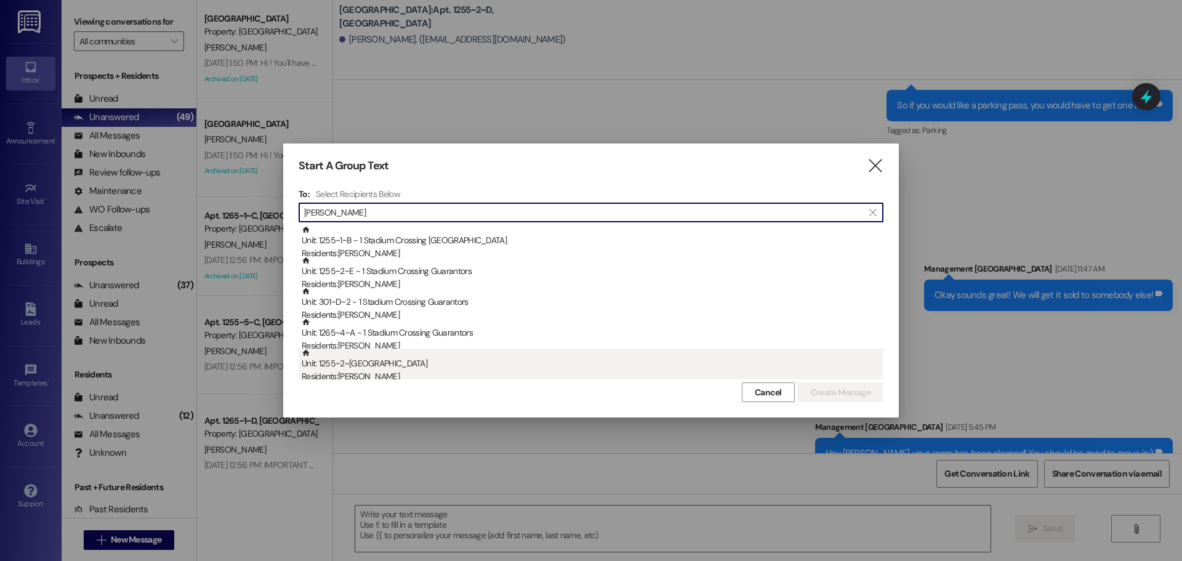
type input "[PERSON_NAME]"
click at [384, 365] on div "Unit: 1255~2~E - 1 Stadium Crossing Residents: [PERSON_NAME]" at bounding box center [593, 365] width 582 height 35
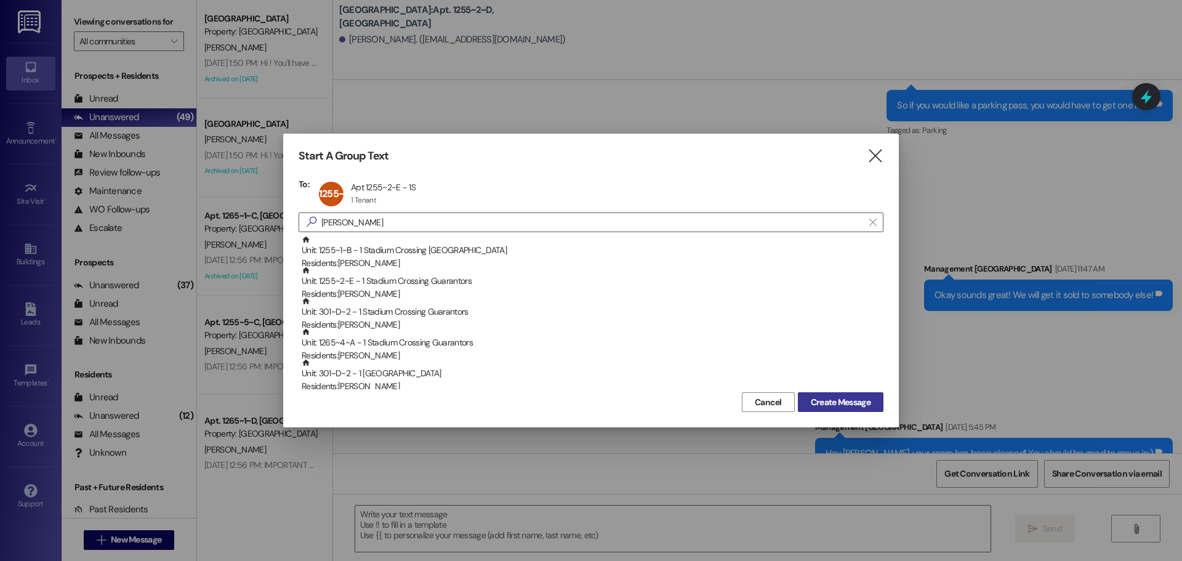
click at [819, 408] on span "Create Message" at bounding box center [841, 402] width 60 height 13
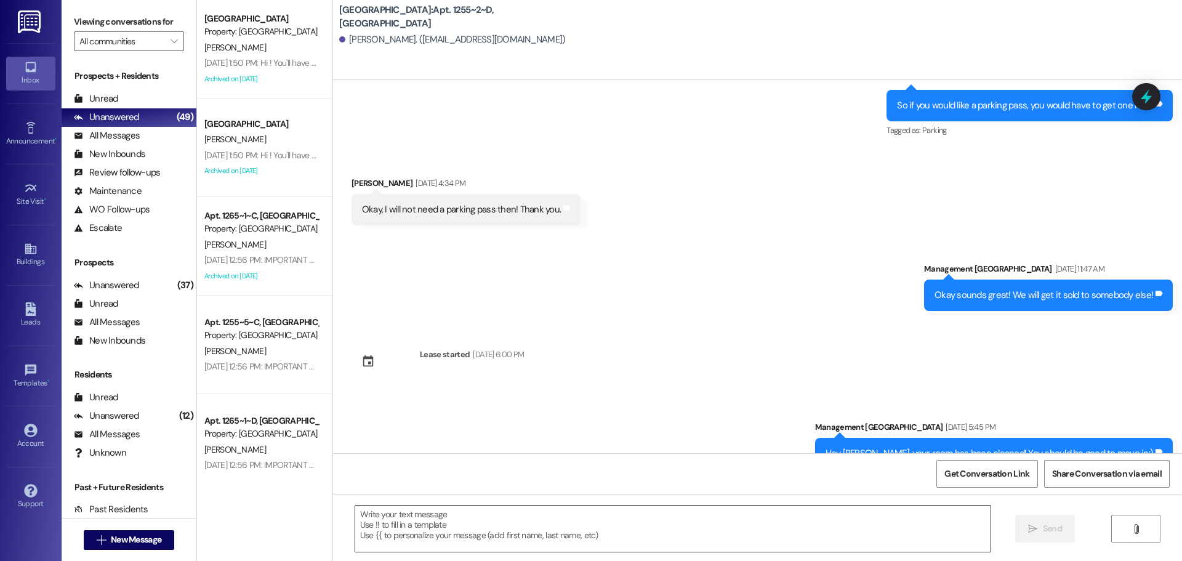
click at [696, 516] on textarea at bounding box center [672, 528] width 635 height 46
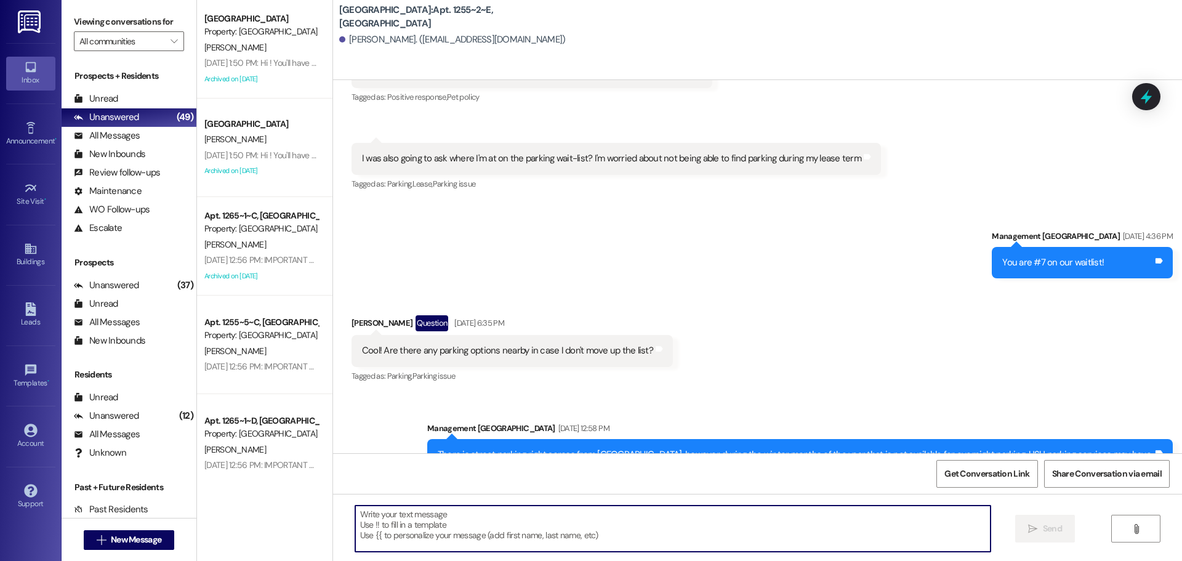
scroll to position [12860, 0]
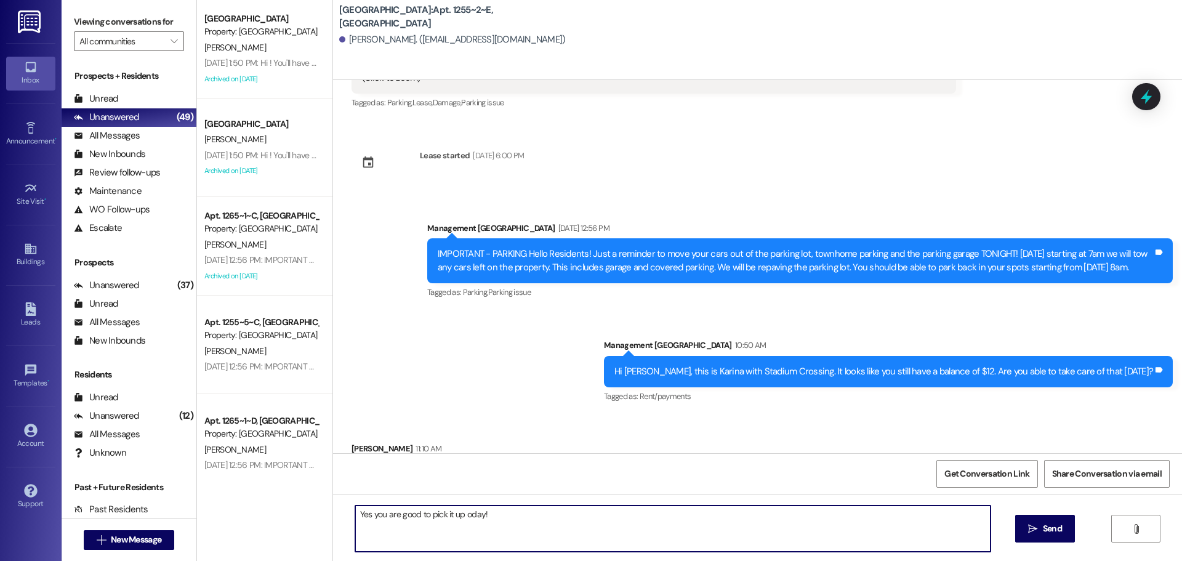
click at [458, 523] on textarea "Yes you are good to pick it up oday!" at bounding box center [672, 528] width 635 height 46
click at [478, 521] on textarea "Yes you are good to pick it up [DATE]!" at bounding box center [672, 528] width 635 height 46
type textarea "Yes you are good to pick it up [DATE] before 5pm!"
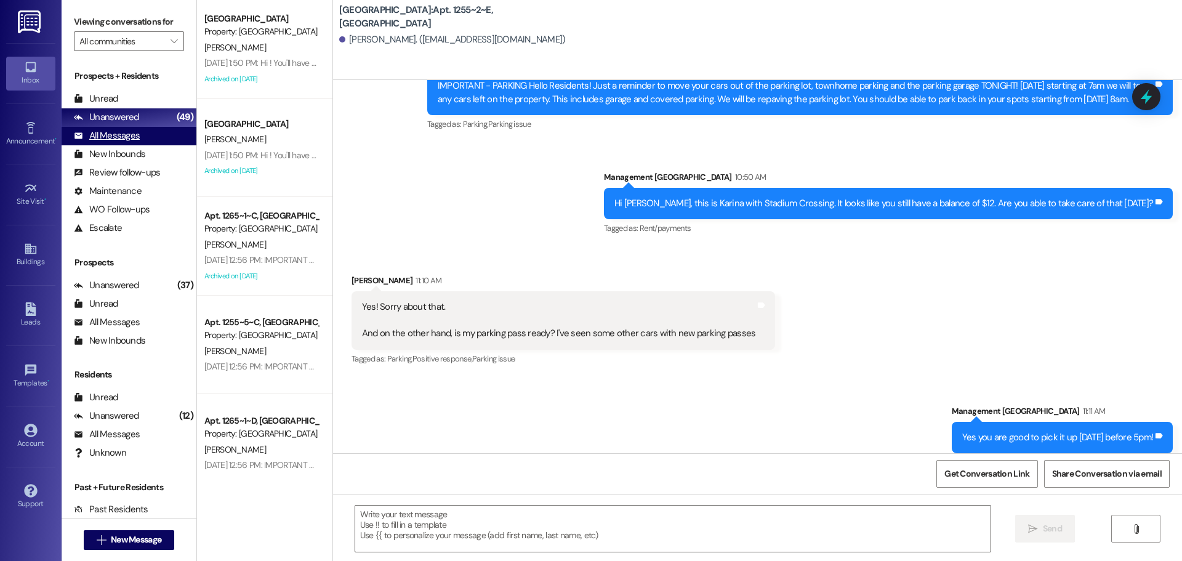
scroll to position [13031, 0]
